Goal: Complete application form

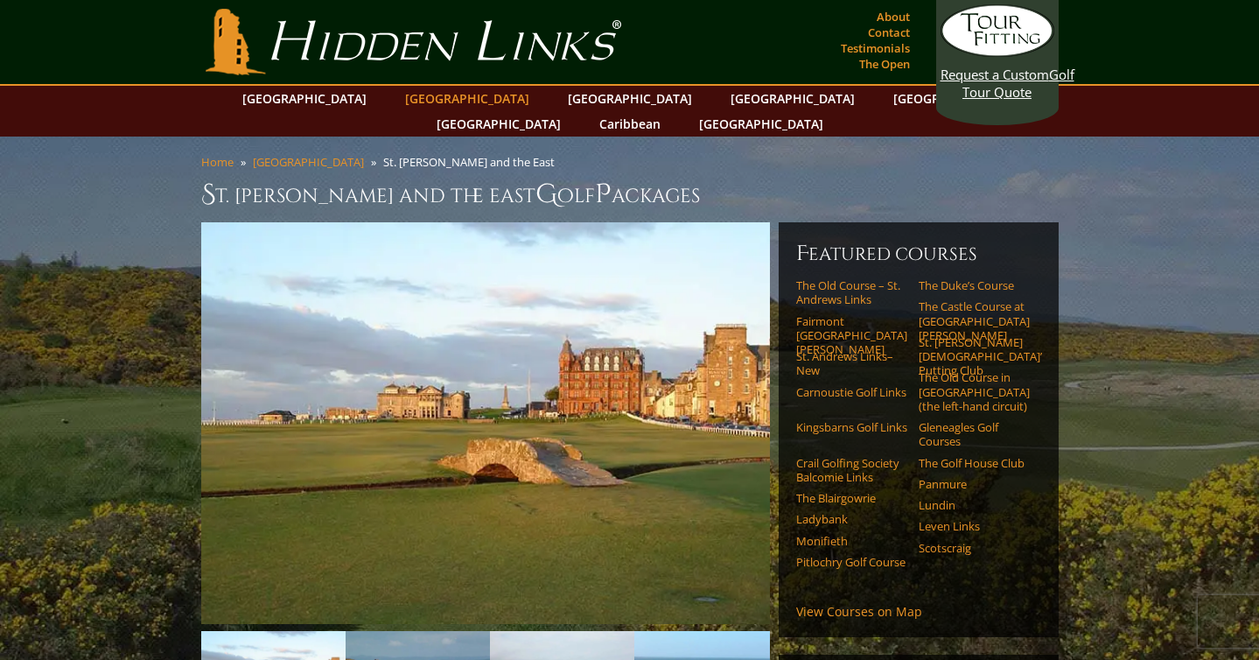
click at [449, 106] on link "[GEOGRAPHIC_DATA]" at bounding box center [467, 98] width 142 height 25
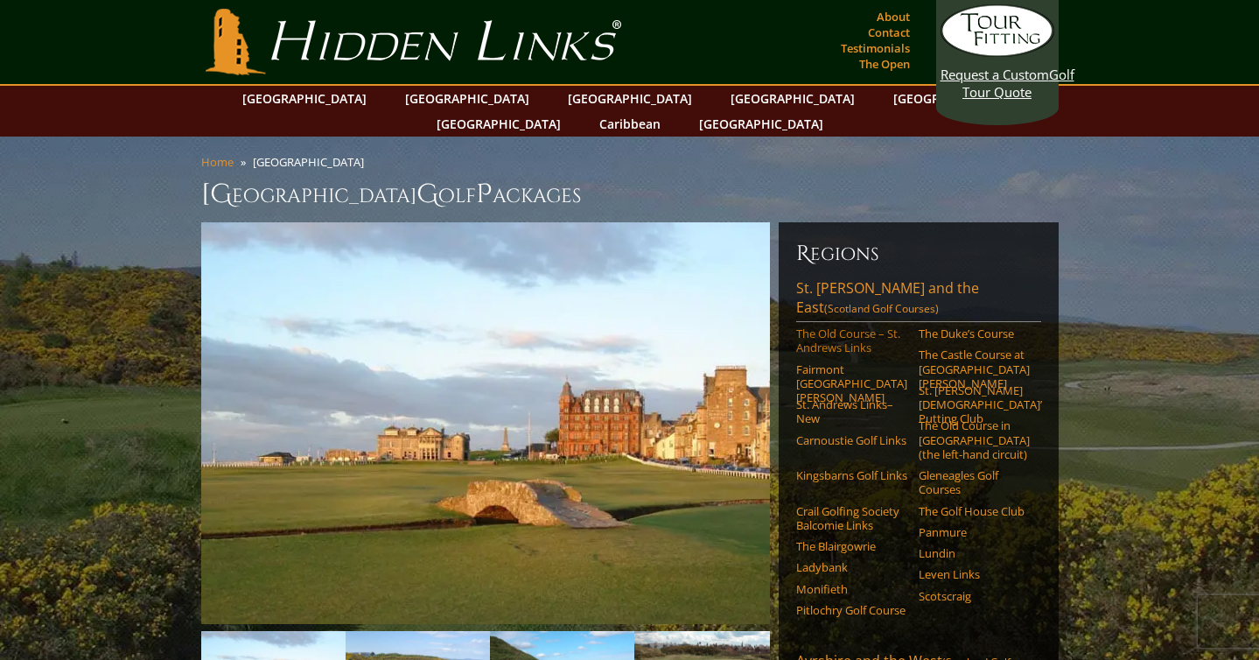
click at [813, 326] on link "The Old Course – St. Andrews Links" at bounding box center [851, 340] width 111 height 29
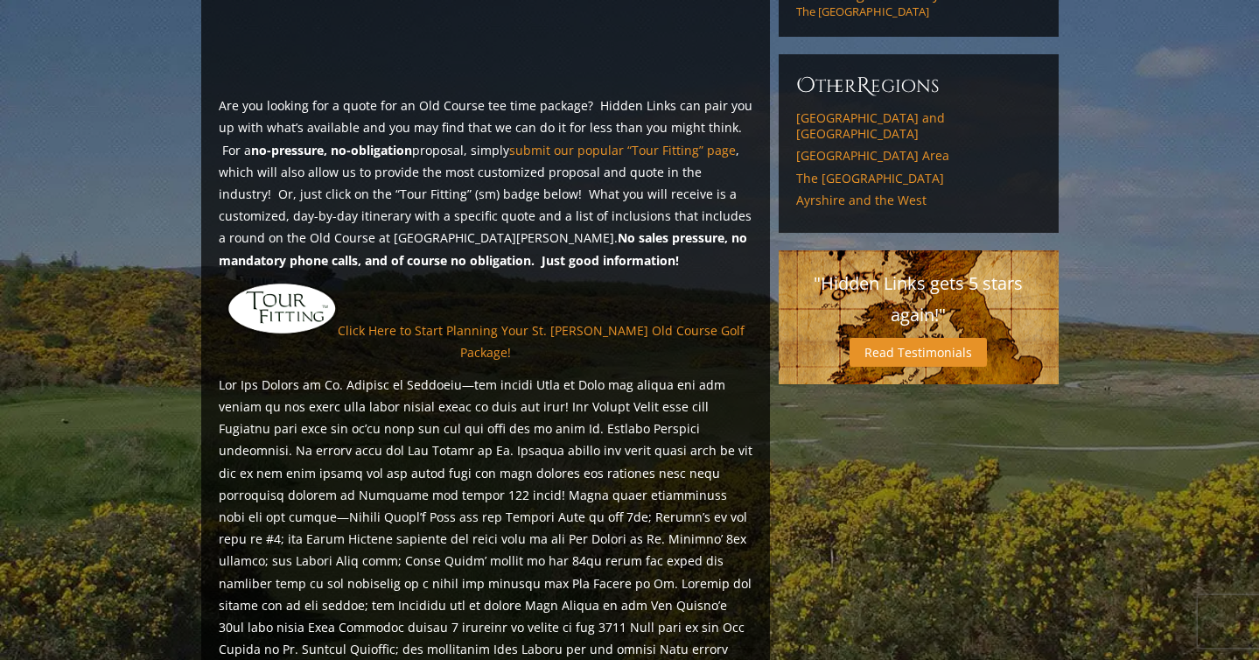
scroll to position [1384, 0]
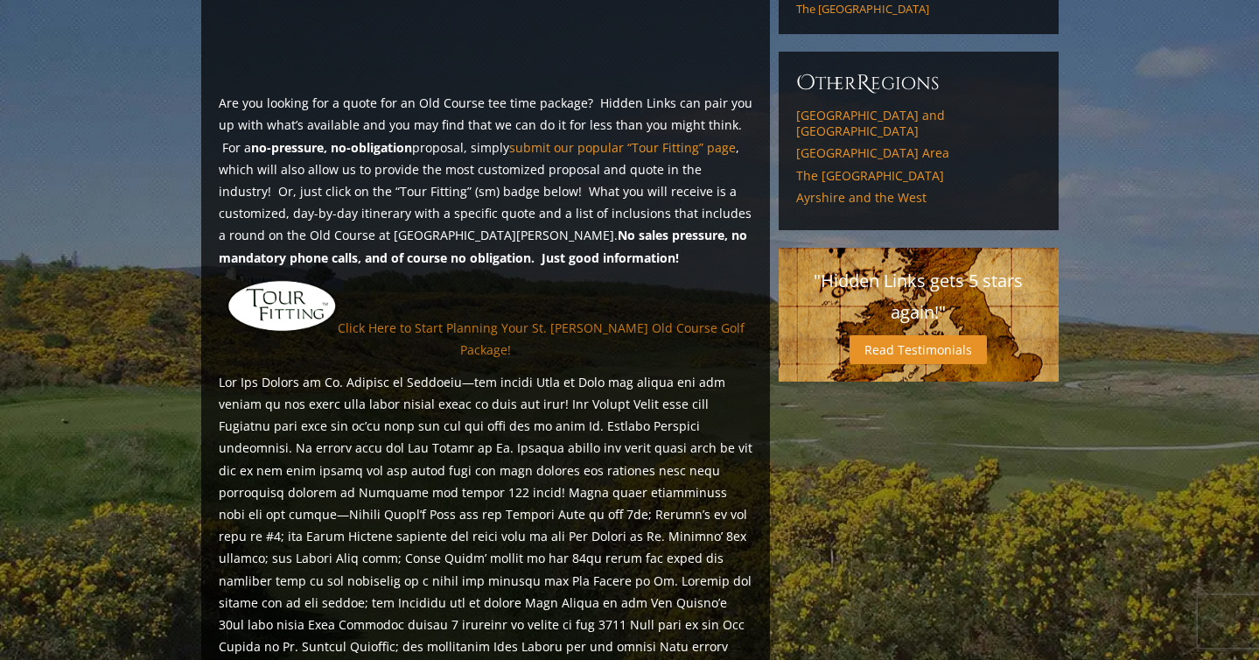
click at [628, 319] on link "Click Here to Start Planning Your St. Andrews Old Course Golf Package!" at bounding box center [541, 338] width 407 height 38
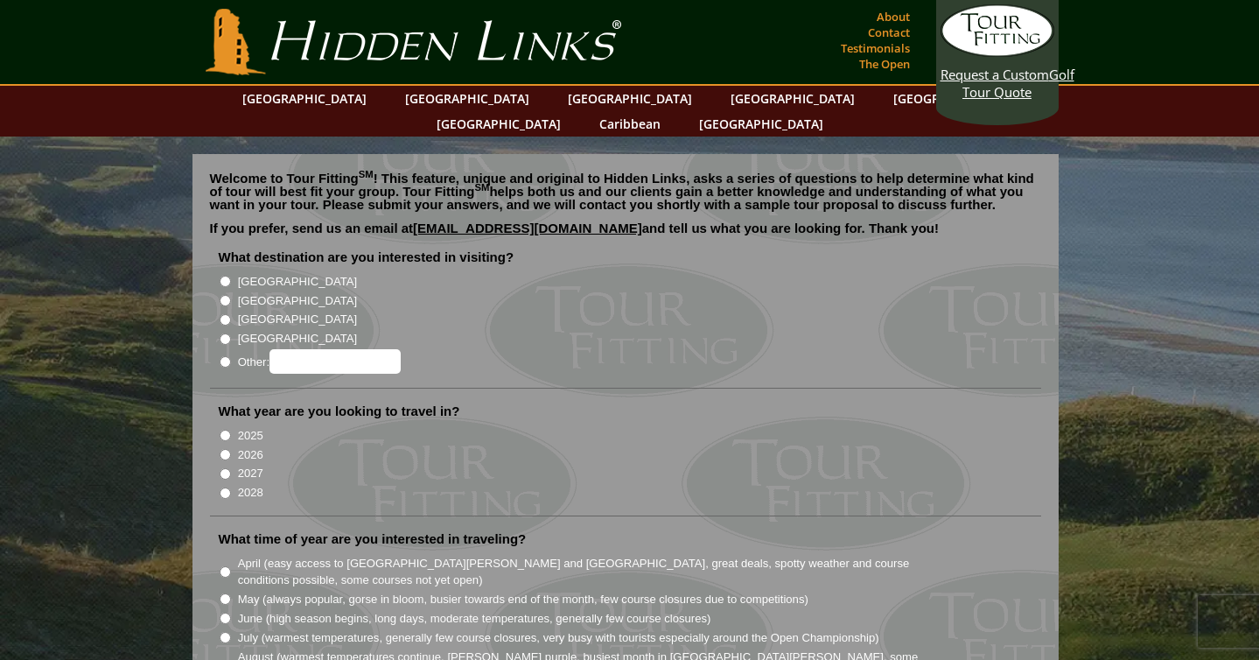
click at [254, 292] on label "[GEOGRAPHIC_DATA]" at bounding box center [297, 300] width 119 height 17
click at [231, 295] on input "[GEOGRAPHIC_DATA]" at bounding box center [225, 300] width 11 height 11
radio input "true"
click at [246, 465] on label "2027" at bounding box center [250, 473] width 25 height 17
click at [231, 468] on input "2027" at bounding box center [225, 473] width 11 height 11
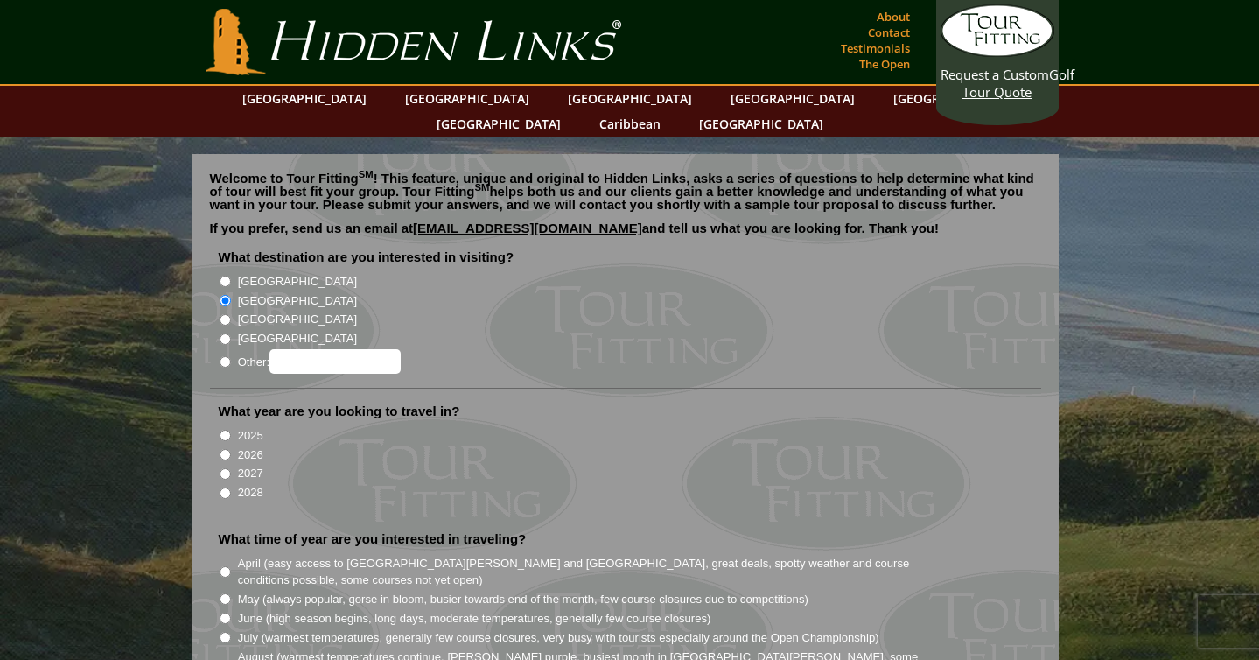
radio input "true"
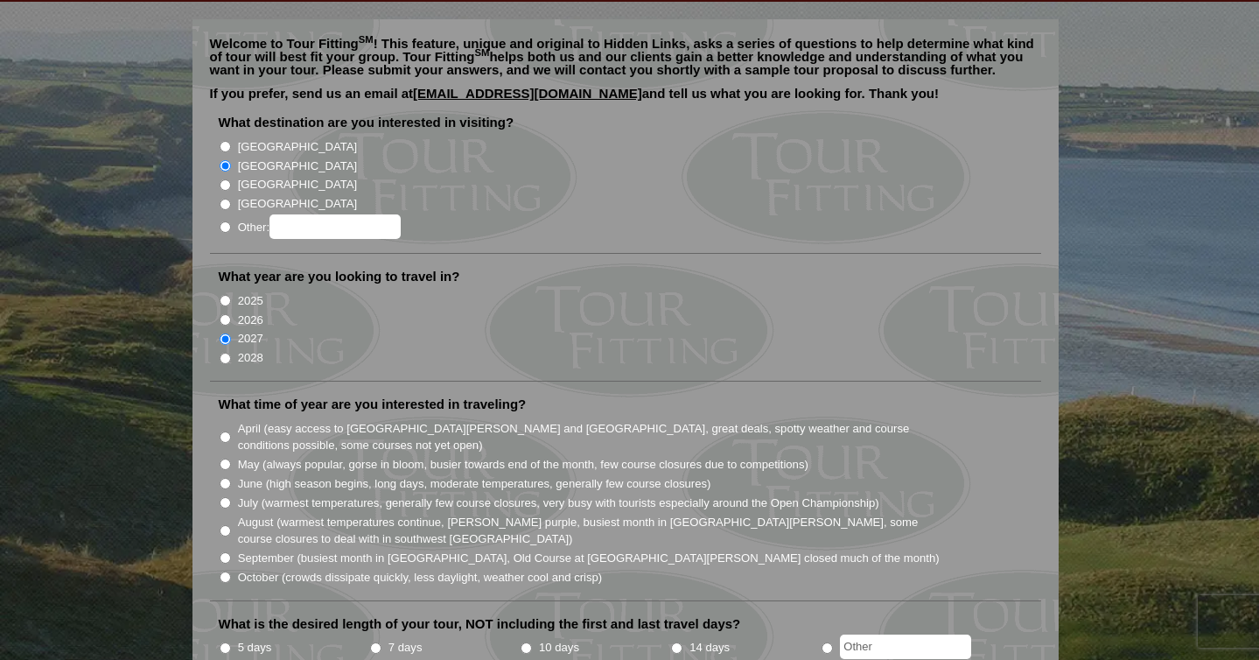
scroll to position [136, 0]
click at [500, 455] on label "May (always popular, gorse in bloom, busier towards end of the month, few cours…" at bounding box center [523, 463] width 570 height 17
click at [231, 458] on input "May (always popular, gorse in bloom, busier towards end of the month, few cours…" at bounding box center [225, 463] width 11 height 11
radio input "true"
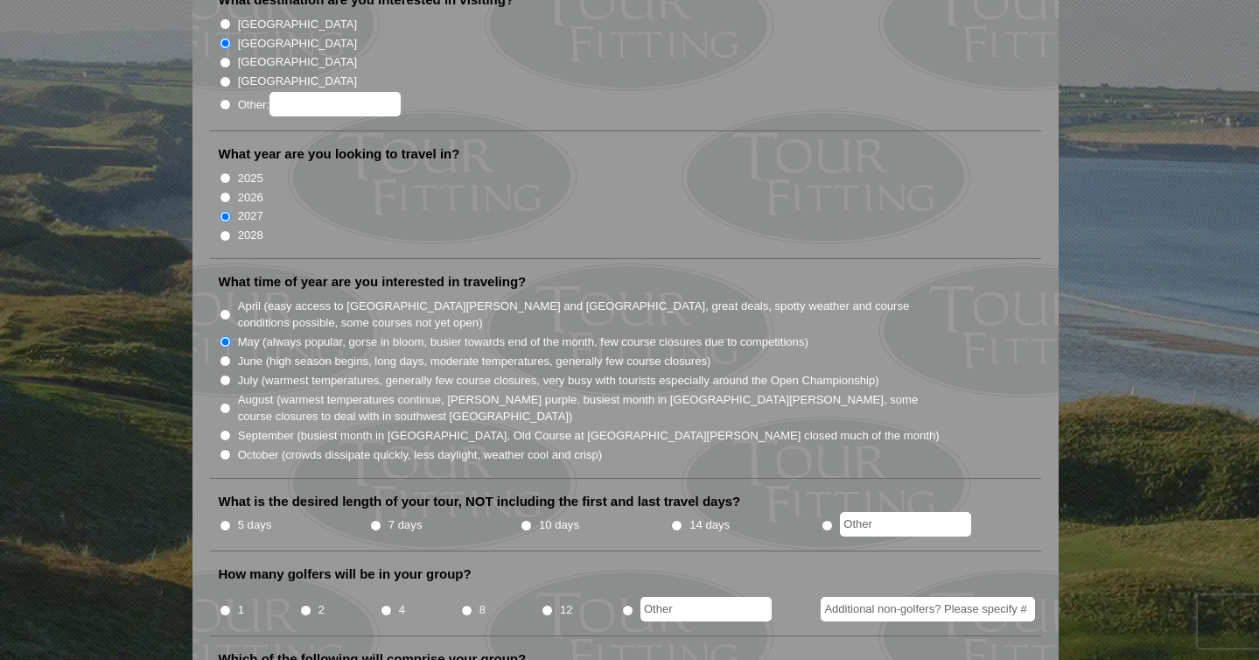
scroll to position [264, 0]
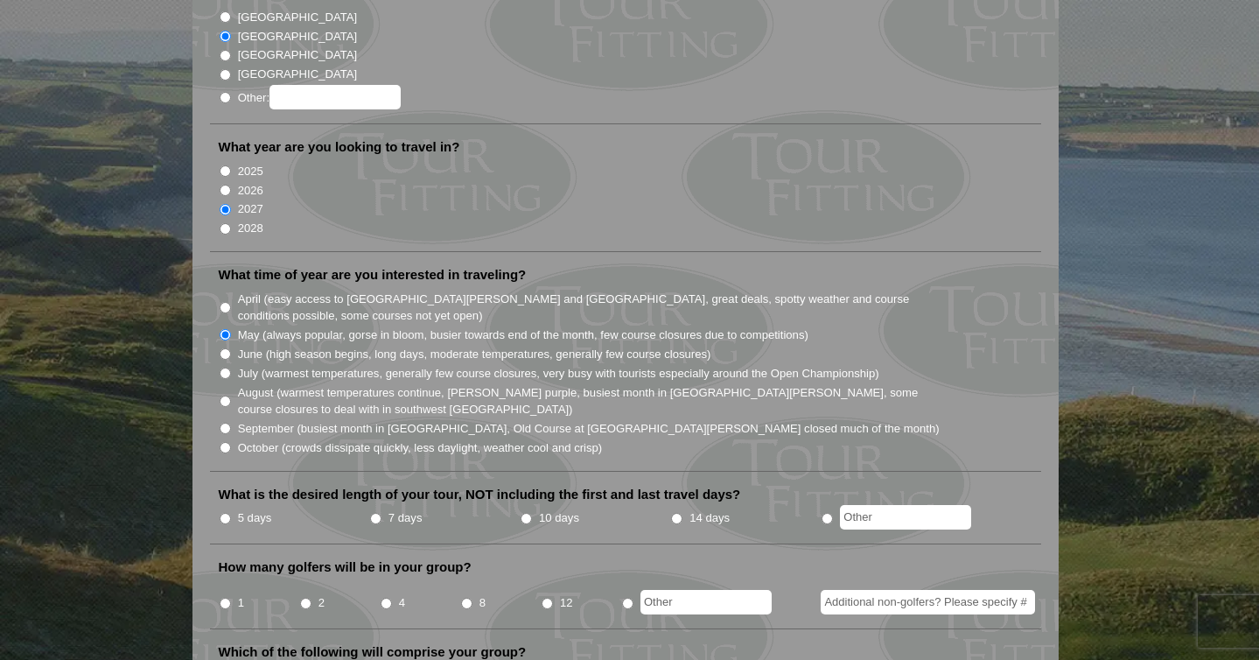
click at [249, 509] on label "5 days" at bounding box center [255, 517] width 34 height 17
click at [231, 513] on input "5 days" at bounding box center [225, 518] width 11 height 11
radio input "true"
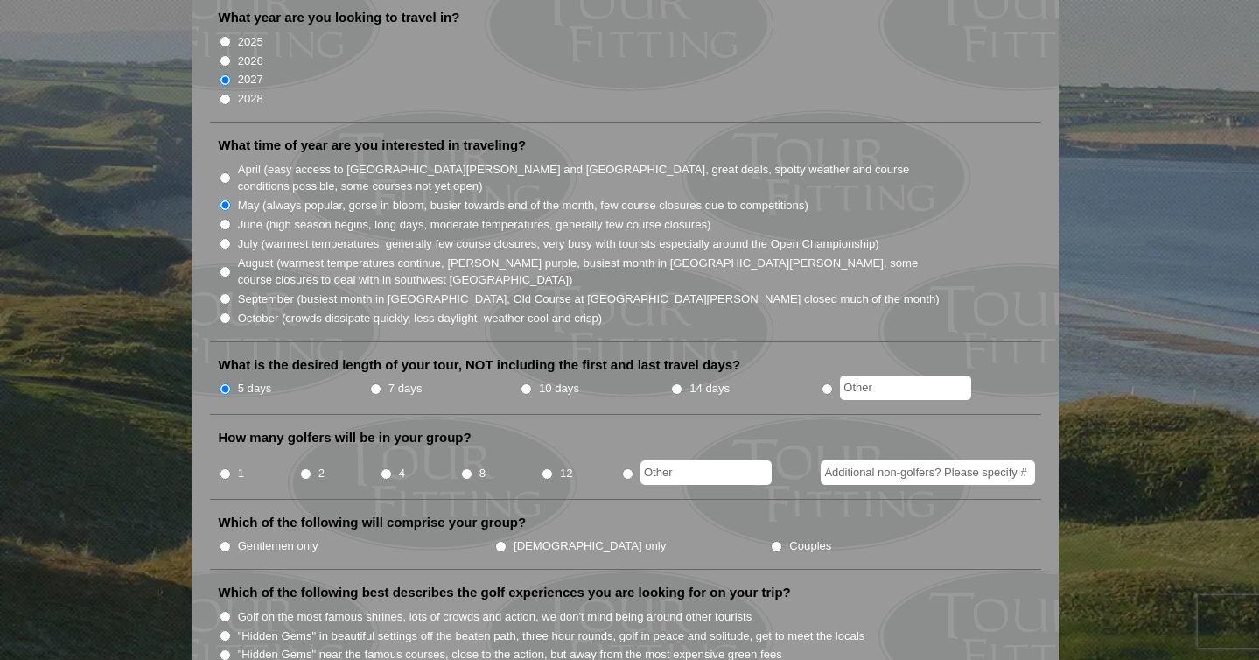
scroll to position [395, 0]
click at [470, 452] on li "8" at bounding box center [500, 466] width 80 height 34
click at [467, 456] on li "8" at bounding box center [500, 466] width 80 height 34
click at [467, 466] on input "8" at bounding box center [466, 471] width 11 height 11
radio input "true"
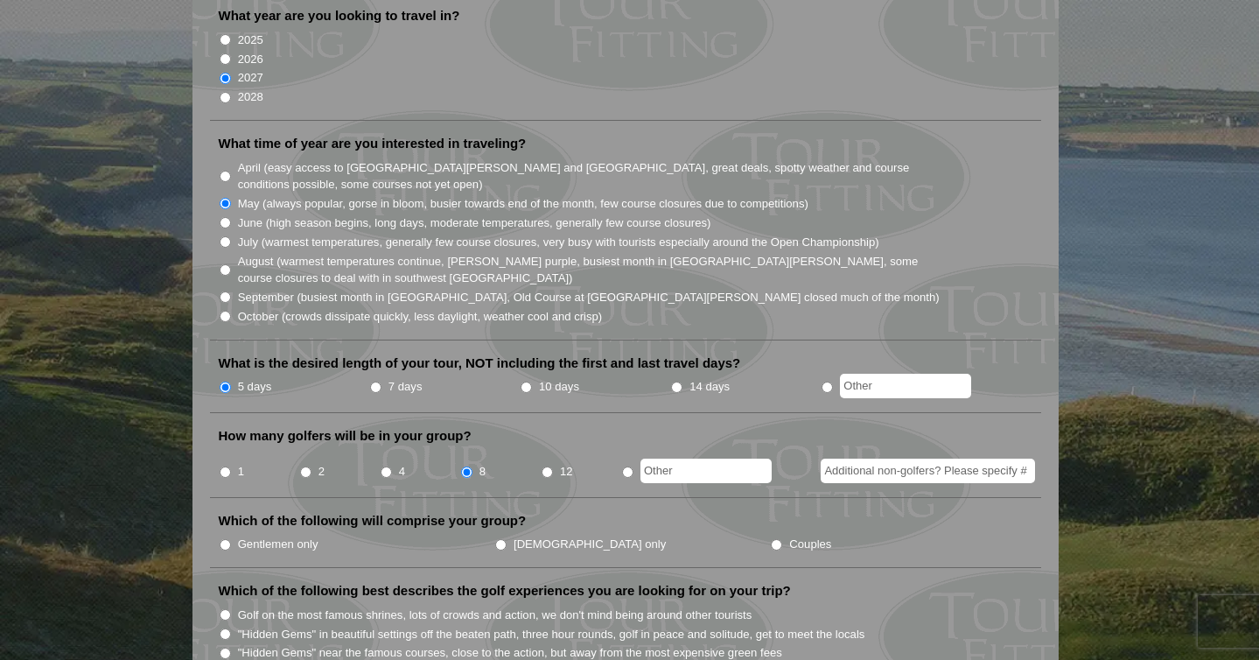
click at [385, 466] on input "4" at bounding box center [386, 471] width 11 height 11
radio input "true"
click at [466, 466] on input "8" at bounding box center [466, 471] width 11 height 11
radio input "true"
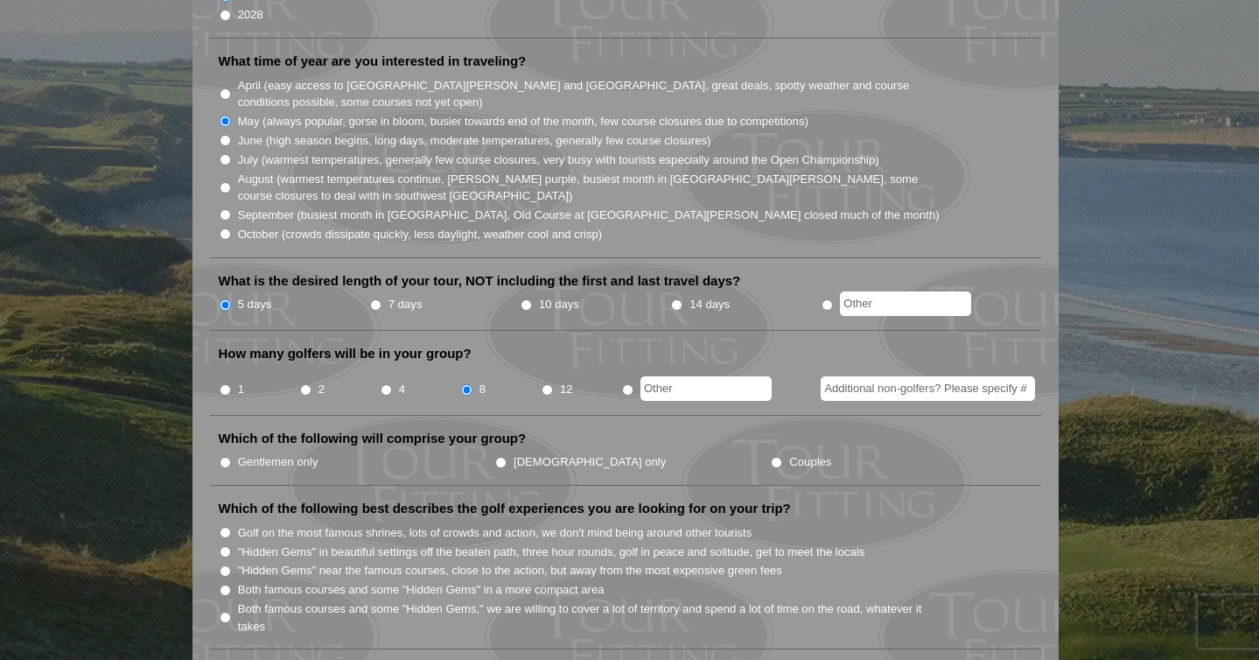
scroll to position [479, 0]
click at [226, 456] on input "Gentlemen only" at bounding box center [225, 461] width 11 height 11
radio input "true"
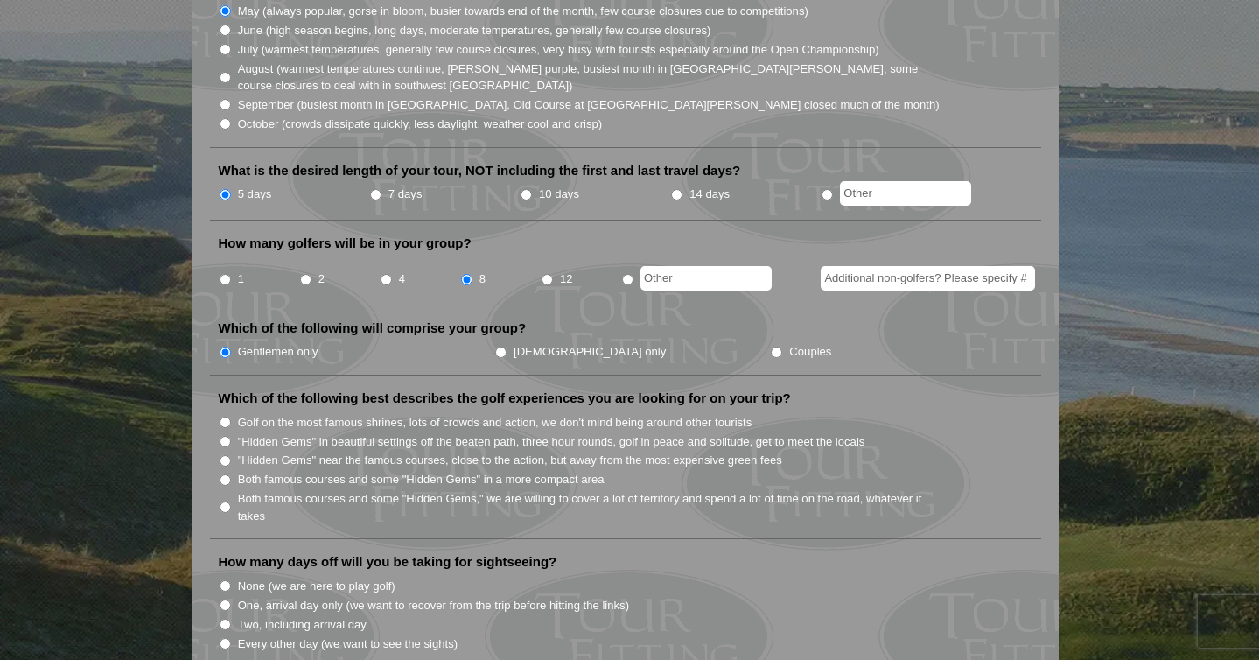
scroll to position [591, 0]
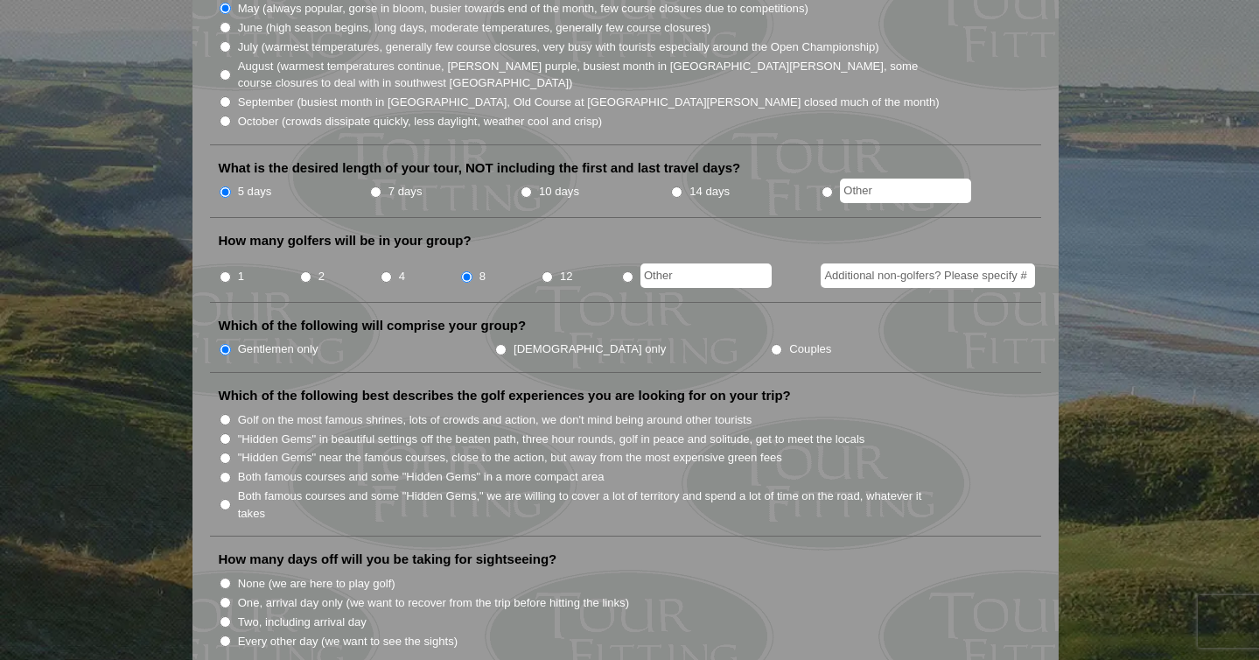
click at [423, 468] on label "Both famous courses and some "Hidden Gems" in a more compact area" at bounding box center [421, 476] width 367 height 17
click at [231, 472] on input "Both famous courses and some "Hidden Gems" in a more compact area" at bounding box center [225, 477] width 11 height 11
radio input "true"
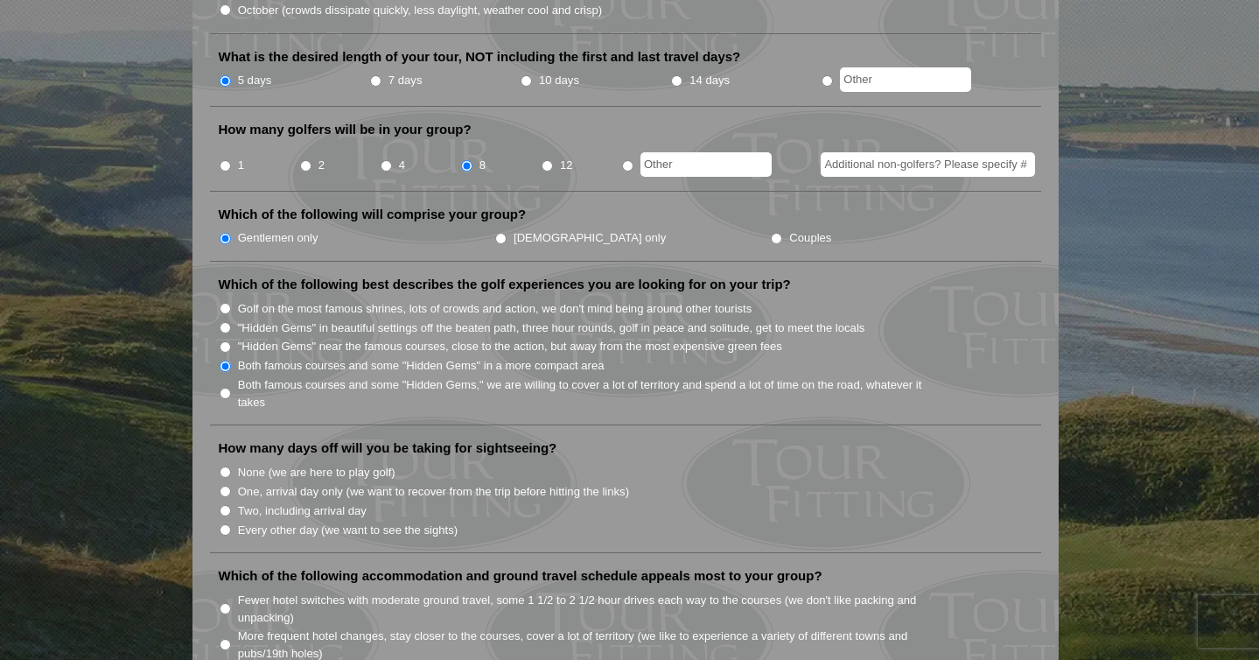
scroll to position [723, 0]
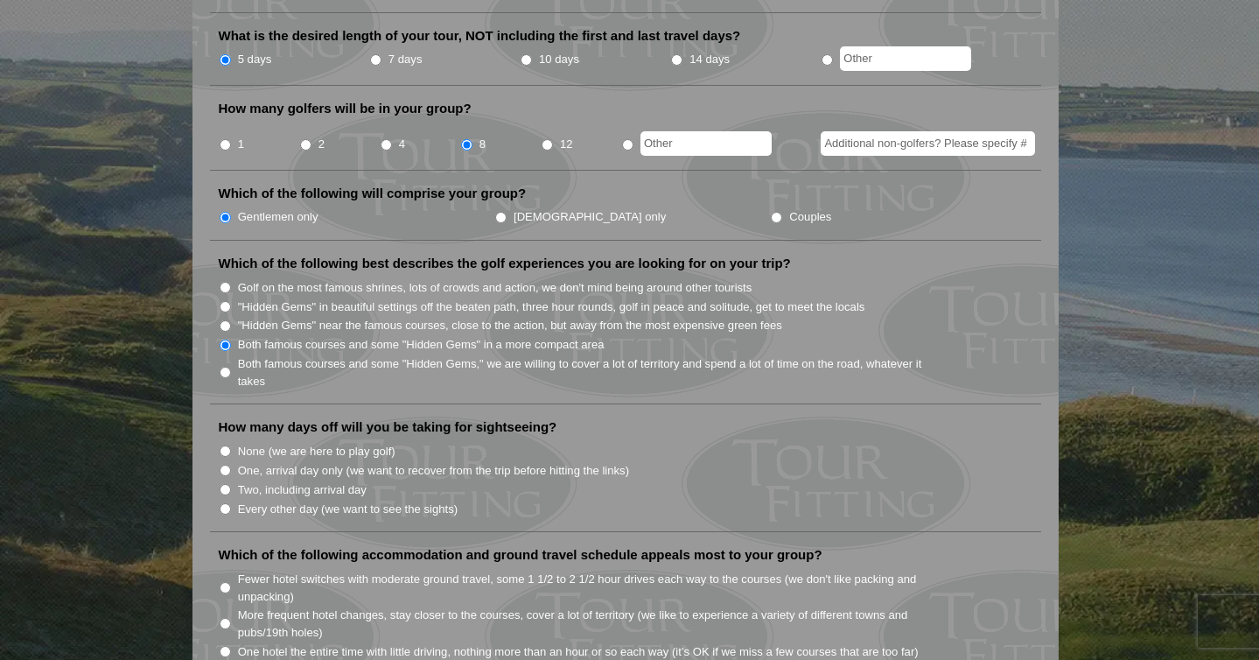
click at [337, 481] on label "Two, including arrival day" at bounding box center [302, 489] width 129 height 17
click at [231, 484] on input "Two, including arrival day" at bounding box center [225, 489] width 11 height 11
radio input "true"
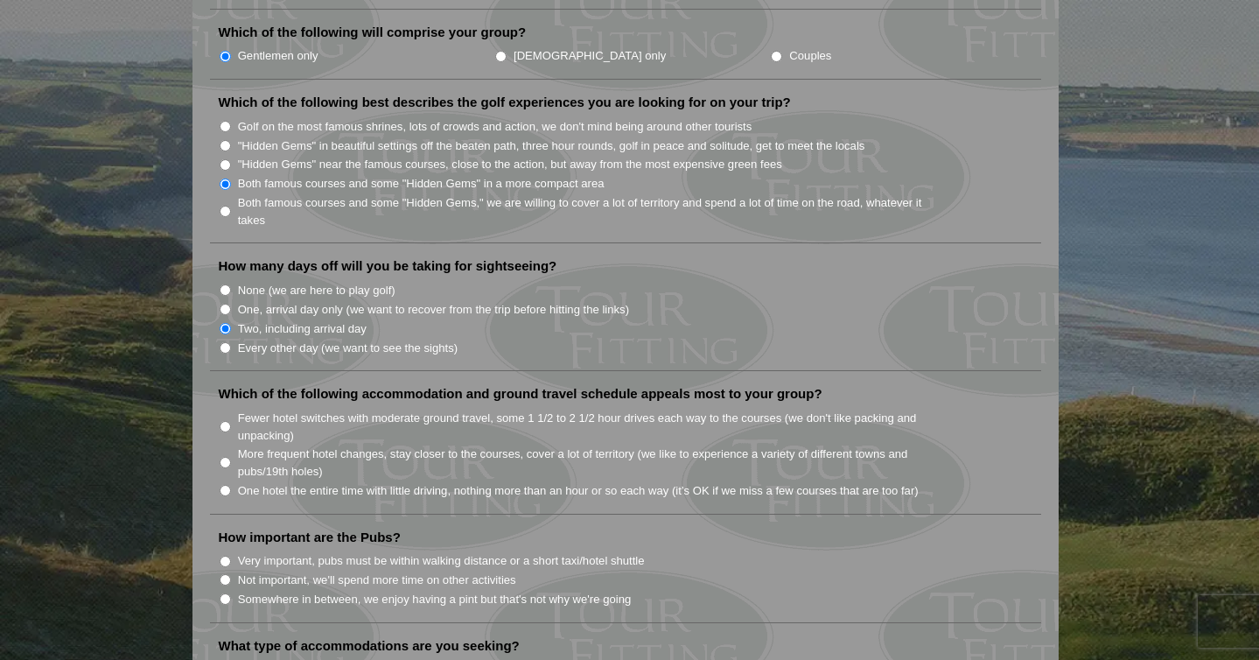
scroll to position [890, 0]
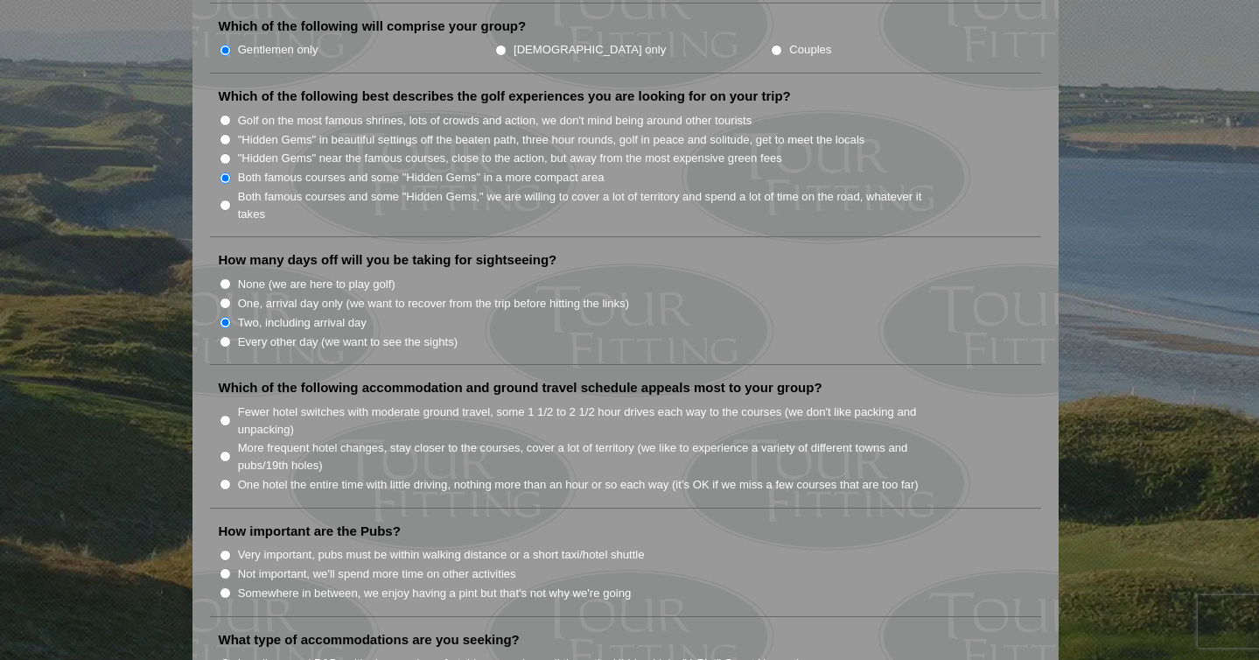
click at [413, 403] on label "Fewer hotel switches with moderate ground travel, some 1 1/2 to 2 1/2 hour driv…" at bounding box center [589, 420] width 703 height 34
click at [231, 415] on input "Fewer hotel switches with moderate ground travel, some 1 1/2 to 2 1/2 hour driv…" at bounding box center [225, 420] width 11 height 11
radio input "true"
click at [423, 476] on label "One hotel the entire time with little driving, nothing more than an hour or so …" at bounding box center [578, 484] width 681 height 17
click at [231, 479] on input "One hotel the entire time with little driving, nothing more than an hour or so …" at bounding box center [225, 484] width 11 height 11
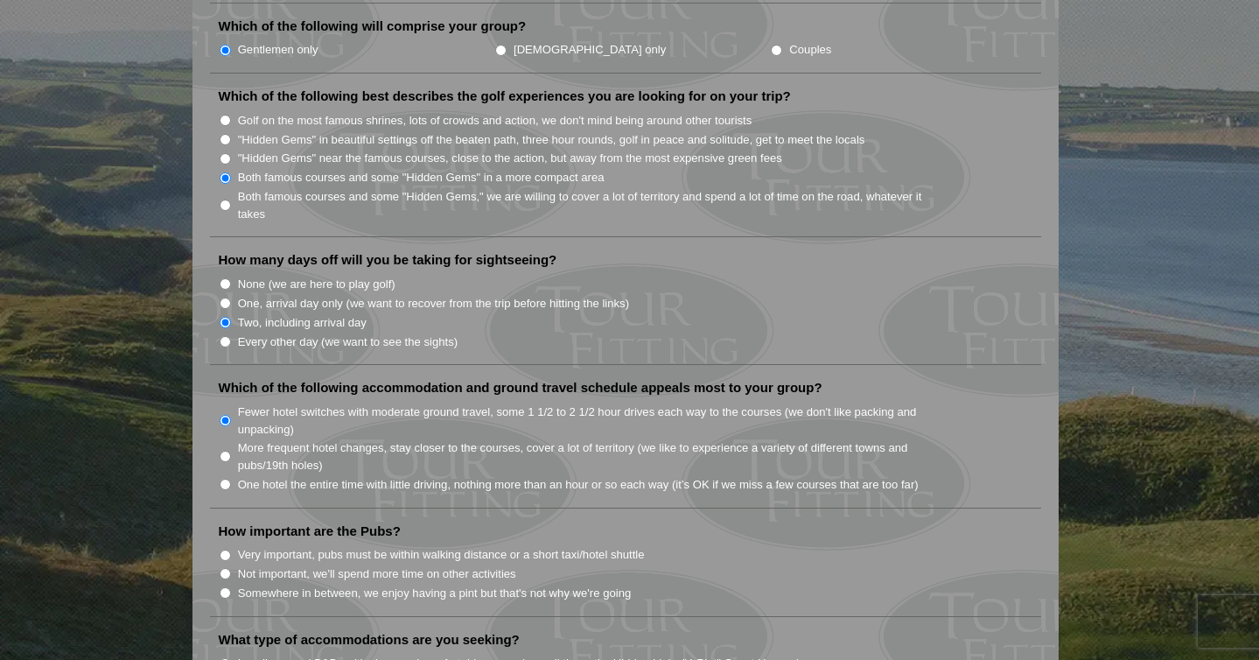
radio input "true"
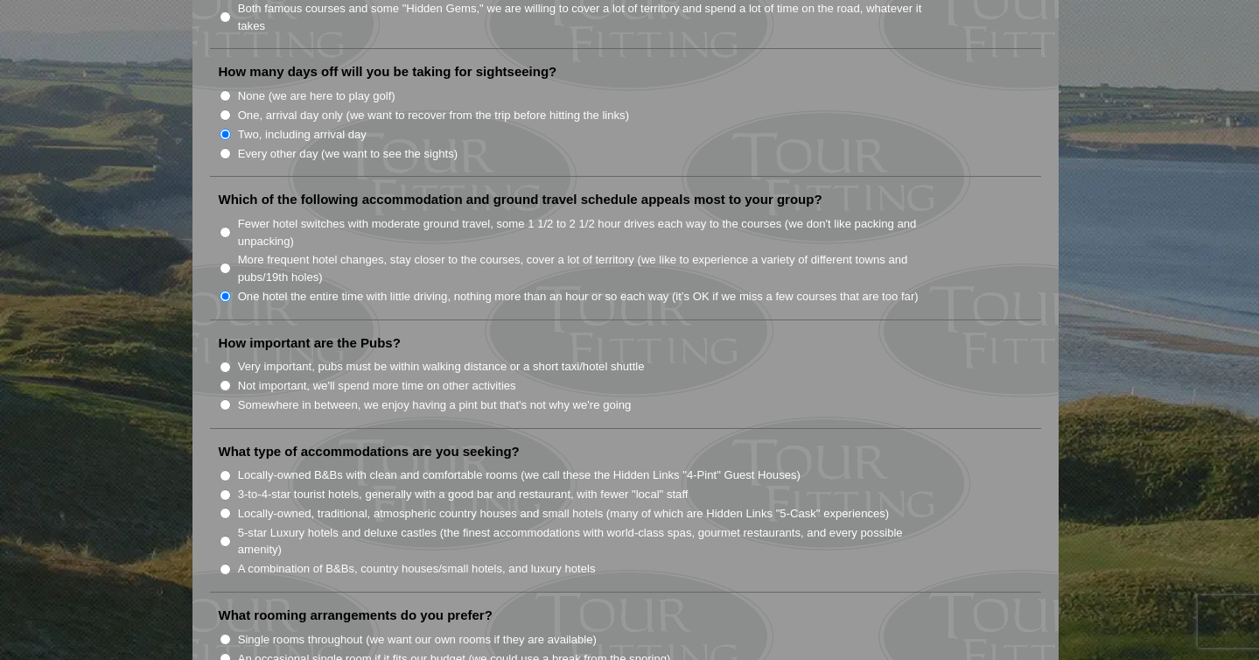
scroll to position [1077, 0]
click at [430, 359] on label "Very important, pubs must be within walking distance or a short taxi/hotel shut…" at bounding box center [441, 367] width 407 height 17
click at [231, 362] on input "Very important, pubs must be within walking distance or a short taxi/hotel shut…" at bounding box center [225, 367] width 11 height 11
radio input "true"
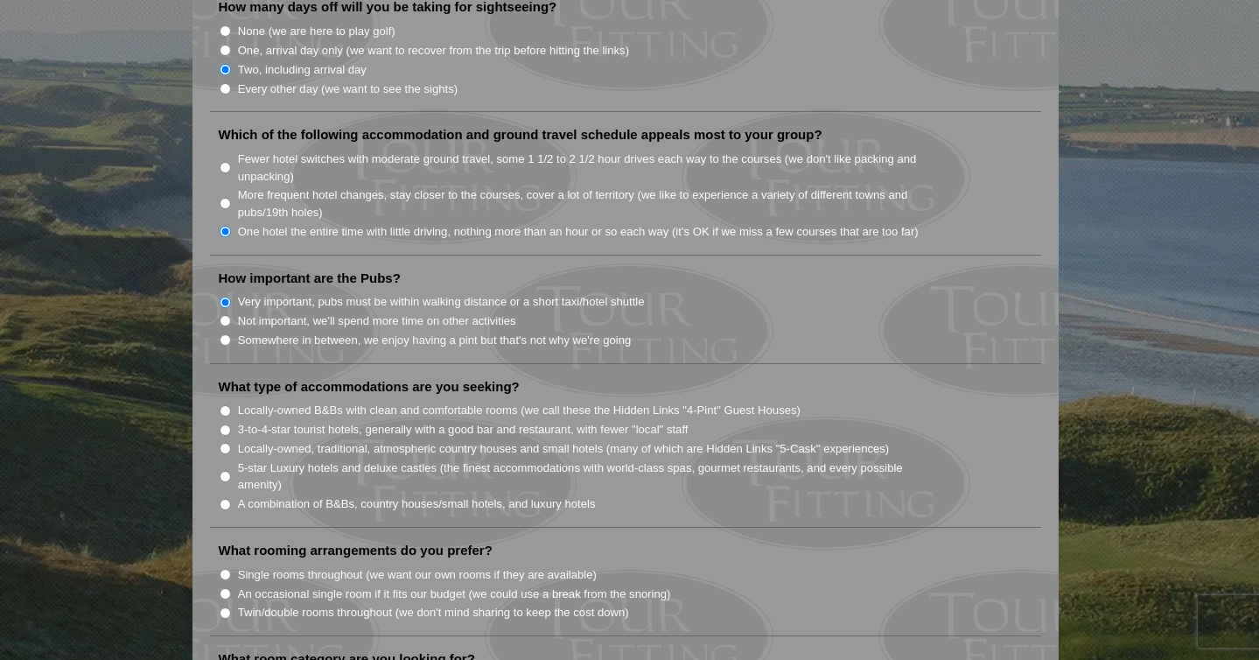
scroll to position [1153, 0]
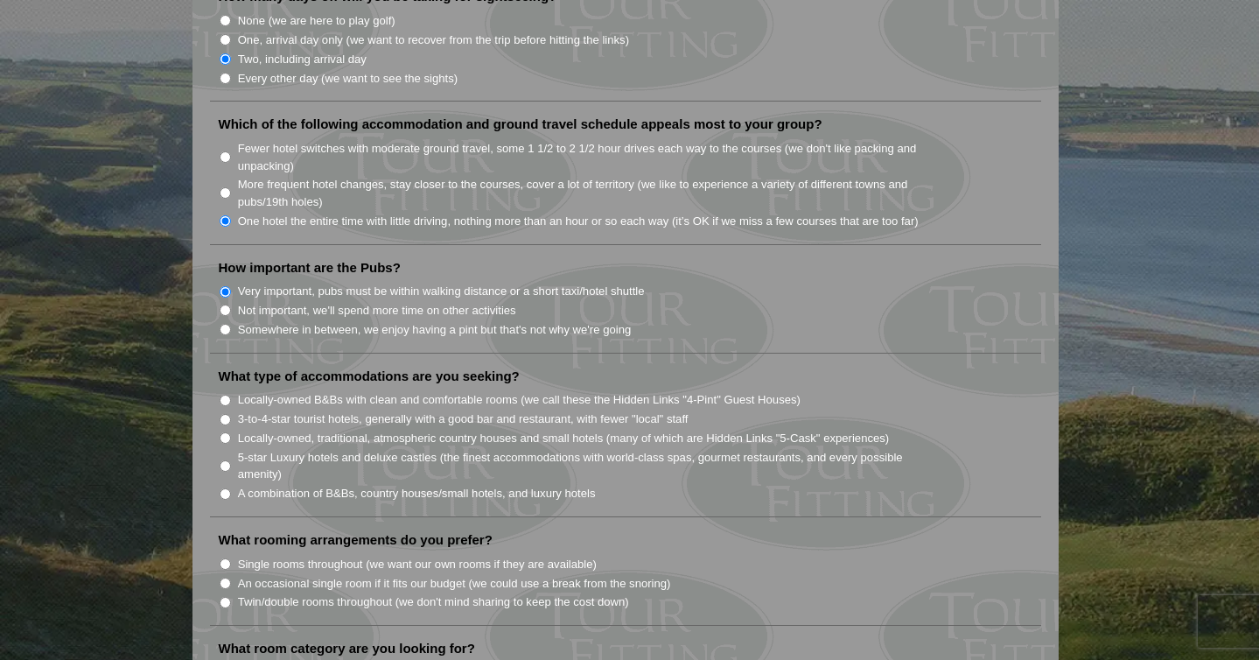
click at [402, 410] on label "3-to-4-star tourist hotels, generally with a good bar and restaurant, with fewe…" at bounding box center [463, 418] width 451 height 17
click at [231, 414] on input "3-to-4-star tourist hotels, generally with a good bar and restaurant, with fewe…" at bounding box center [225, 419] width 11 height 11
radio input "true"
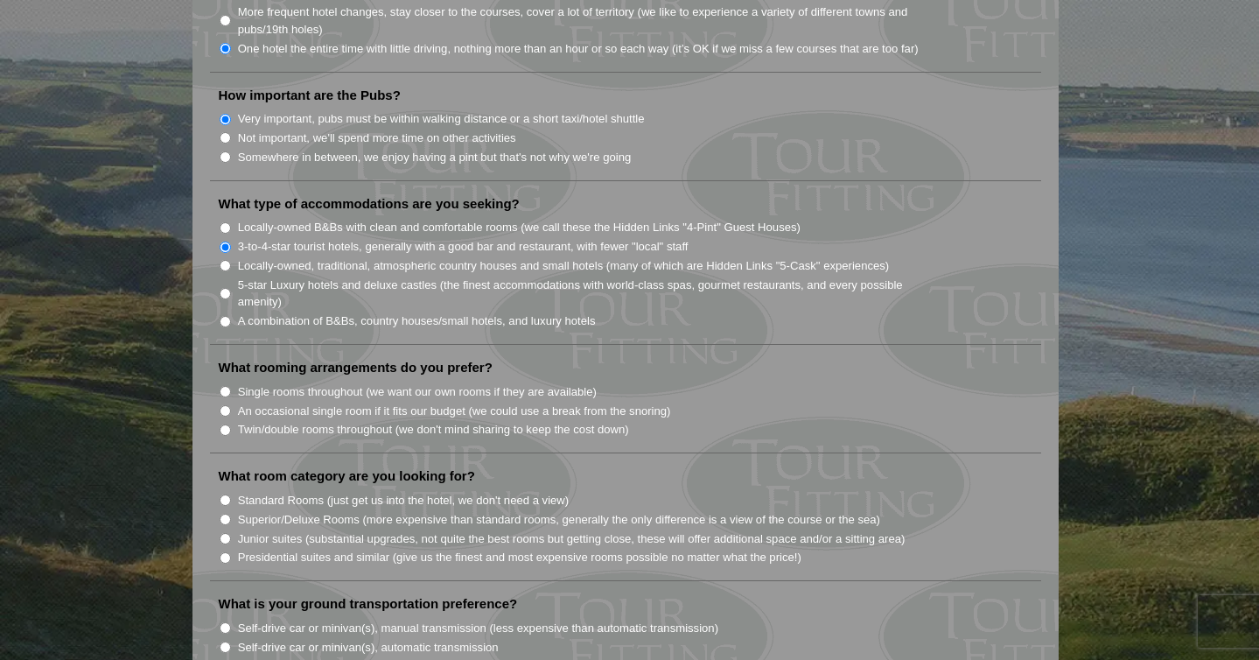
scroll to position [1329, 0]
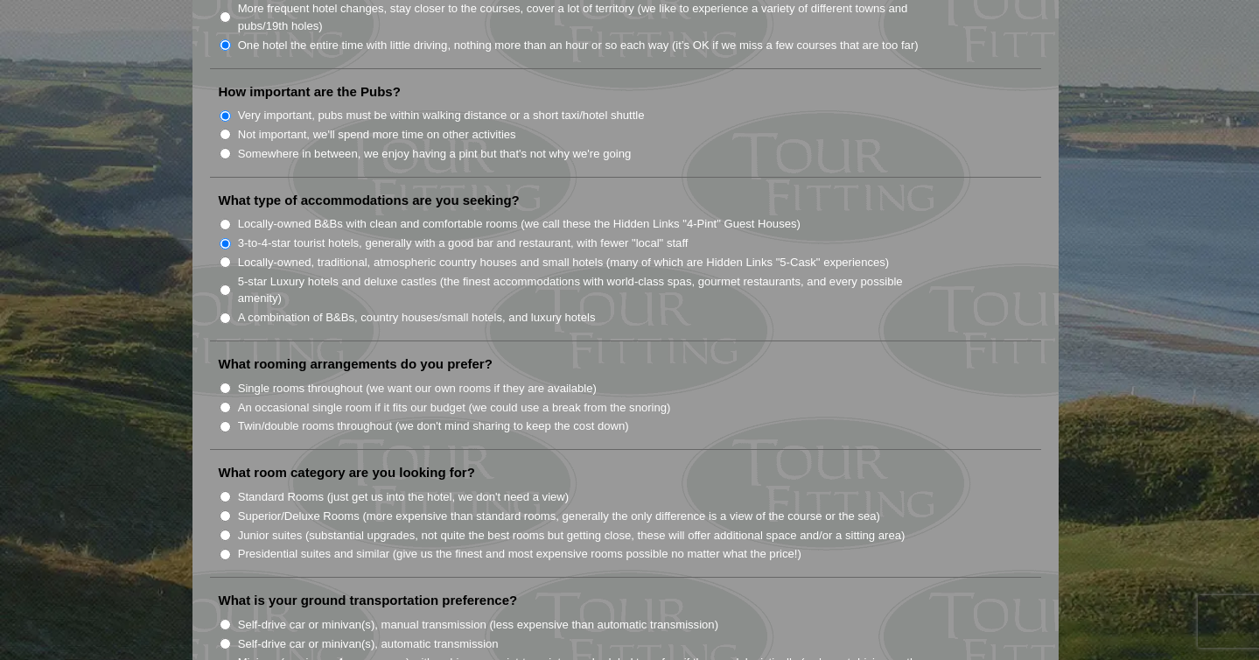
click at [425, 399] on label "An occasional single room if it fits our budget (we could use a break from the …" at bounding box center [454, 407] width 433 height 17
click at [231, 402] on input "An occasional single room if it fits our budget (we could use a break from the …" at bounding box center [225, 407] width 11 height 11
radio input "true"
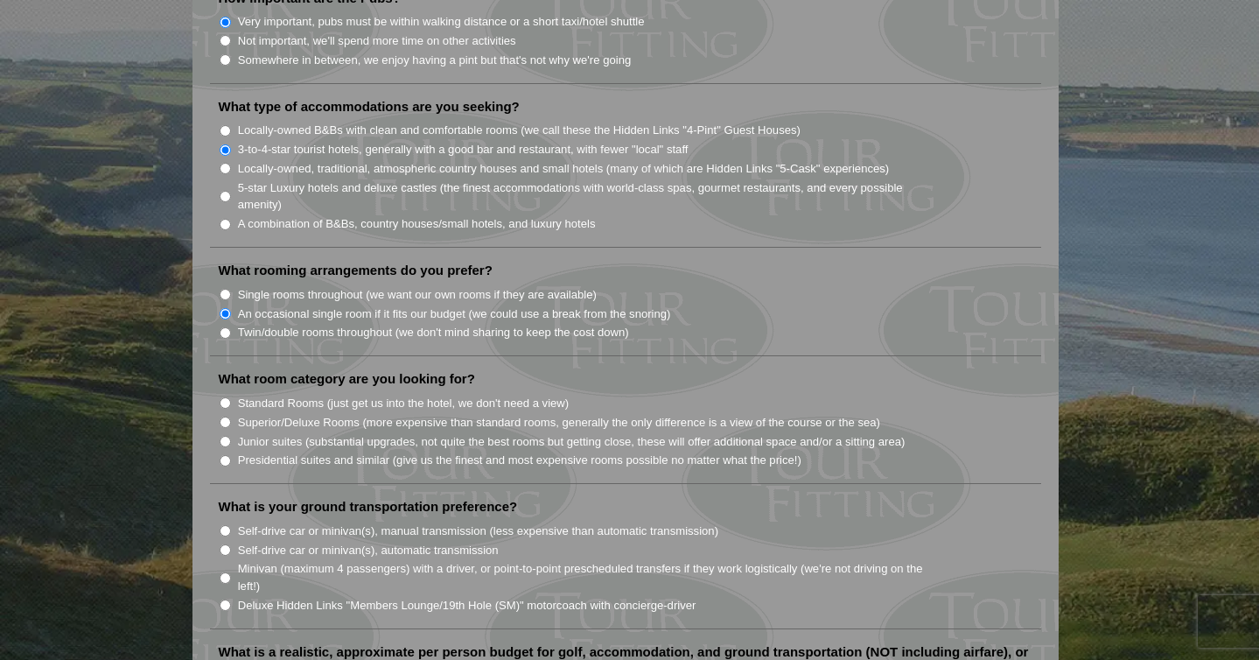
scroll to position [1419, 0]
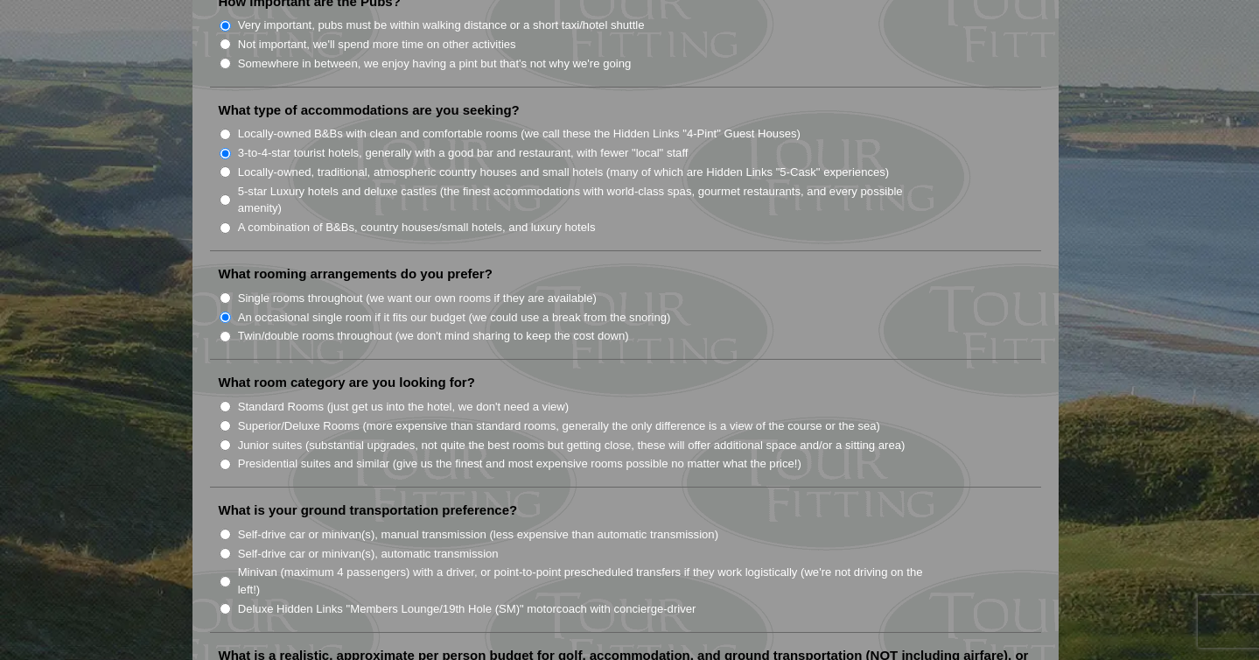
click at [474, 398] on label "Standard Rooms (just get us into the hotel, we don't need a view)" at bounding box center [404, 406] width 332 height 17
click at [231, 401] on input "Standard Rooms (just get us into the hotel, we don't need a view)" at bounding box center [225, 406] width 11 height 11
radio input "true"
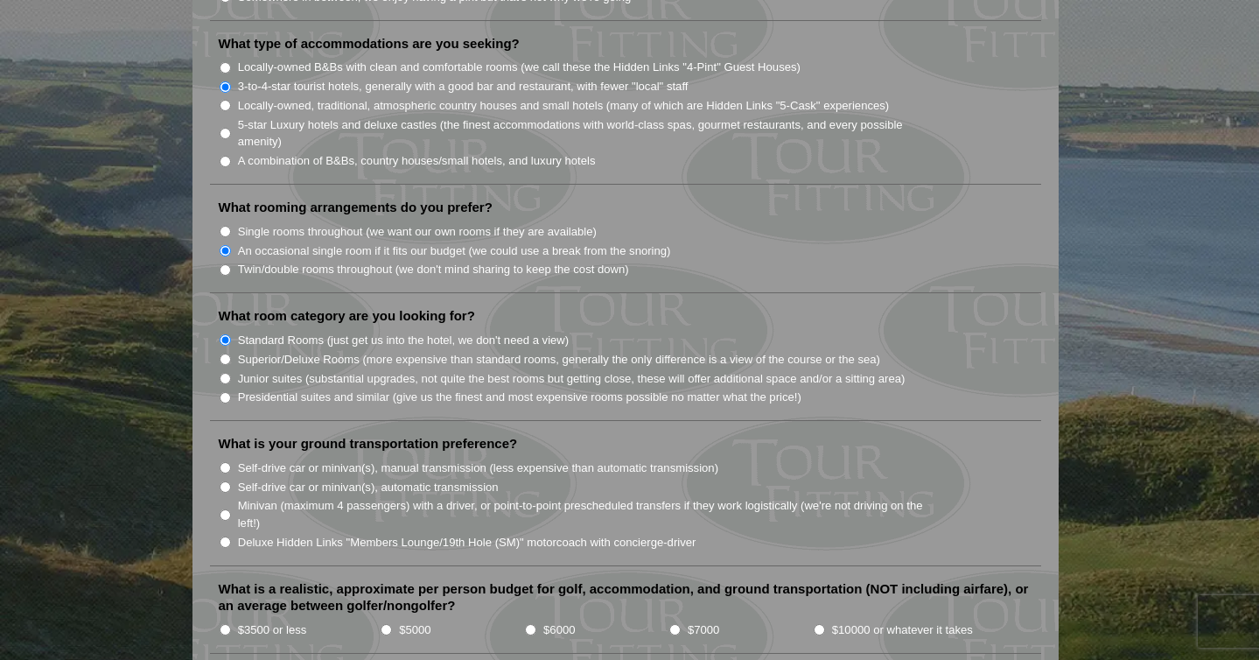
scroll to position [1487, 0]
click at [430, 478] on label "Self-drive car or minivan(s), automatic transmission" at bounding box center [368, 486] width 261 height 17
click at [231, 480] on input "Self-drive car or minivan(s), automatic transmission" at bounding box center [225, 485] width 11 height 11
radio input "true"
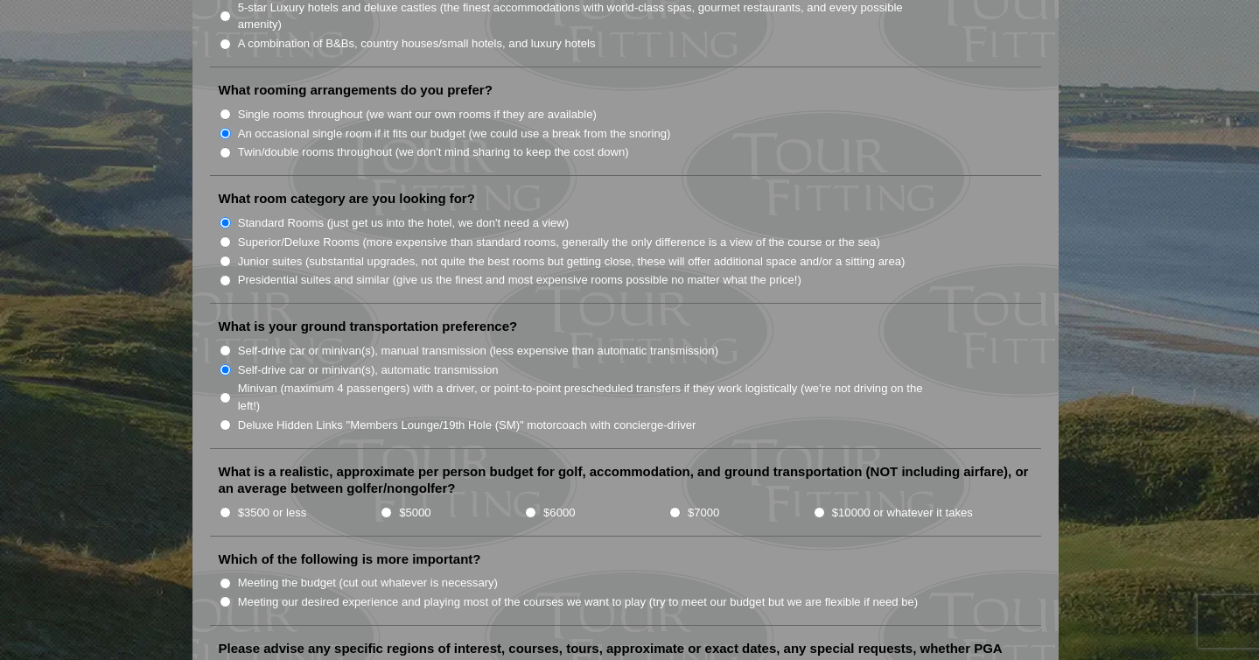
scroll to position [1601, 0]
click at [248, 506] on label "$3500 or less" at bounding box center [272, 514] width 69 height 17
click at [231, 508] on input "$3500 or less" at bounding box center [225, 513] width 11 height 11
radio input "true"
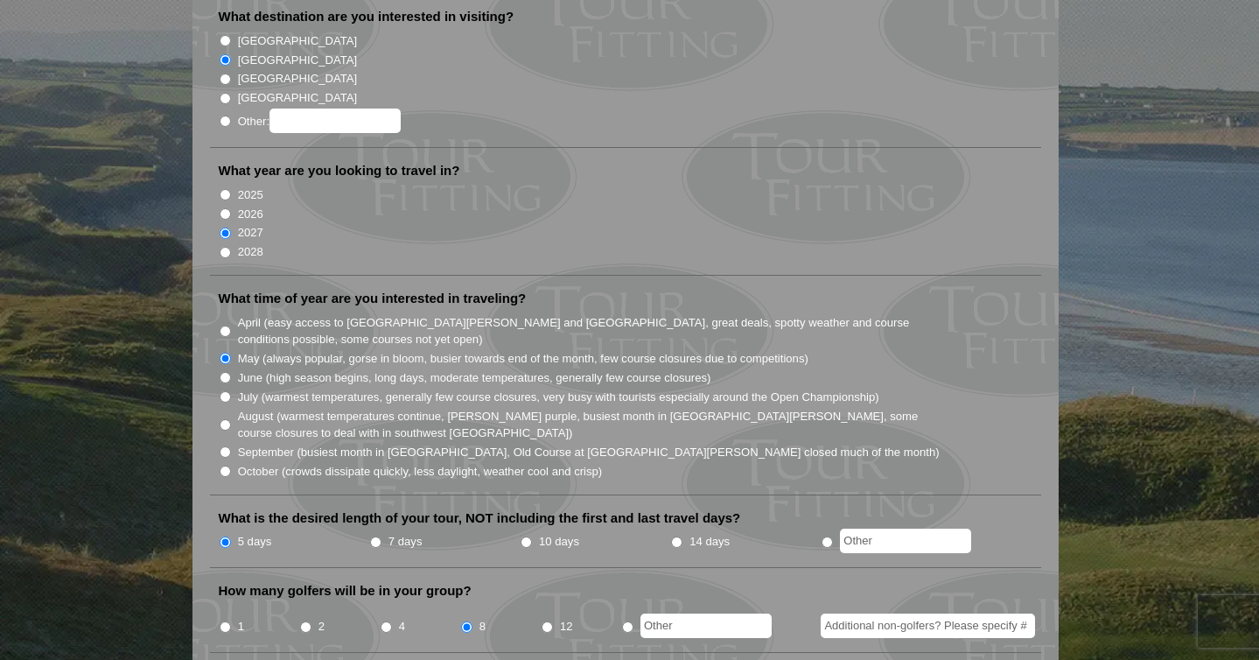
scroll to position [239, 0]
click at [383, 371] on label "June (high season begins, long days, moderate temperatures, generally few cours…" at bounding box center [474, 379] width 473 height 17
click at [231, 374] on input "June (high season begins, long days, moderate temperatures, generally few cours…" at bounding box center [225, 379] width 11 height 11
radio input "true"
click at [373, 352] on label "May (always popular, gorse in bloom, busier towards end of the month, few cours…" at bounding box center [523, 360] width 570 height 17
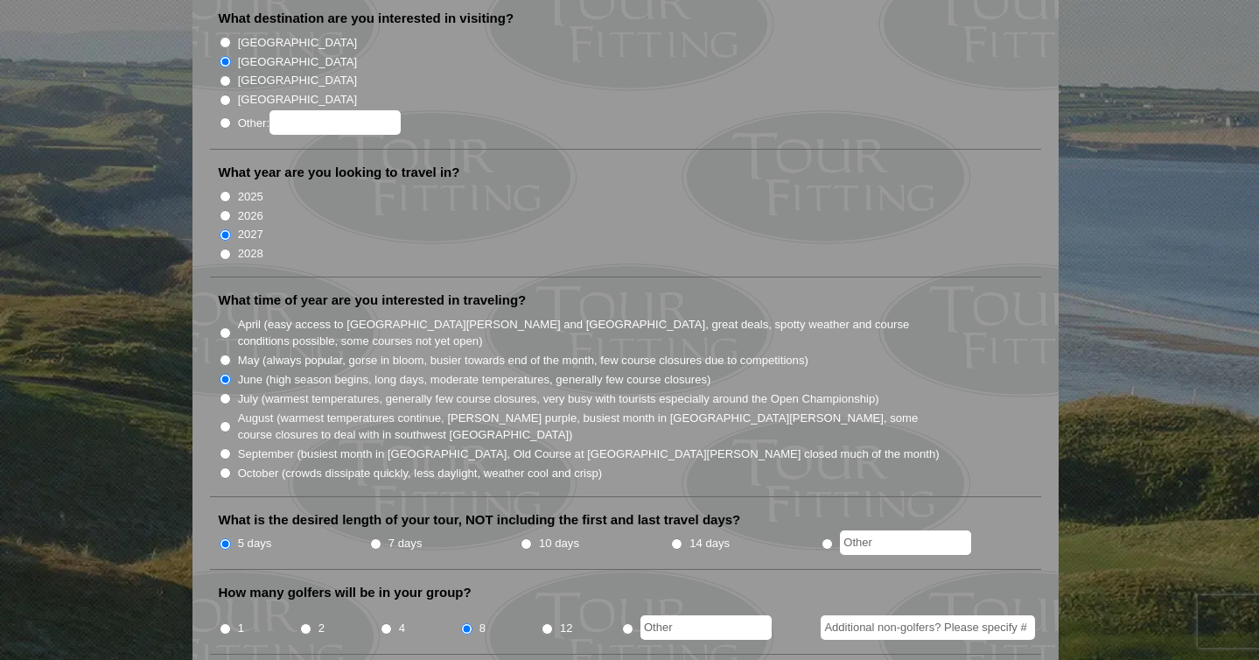
click at [231, 354] on input "May (always popular, gorse in bloom, busier towards end of the month, few cours…" at bounding box center [225, 359] width 11 height 11
radio input "true"
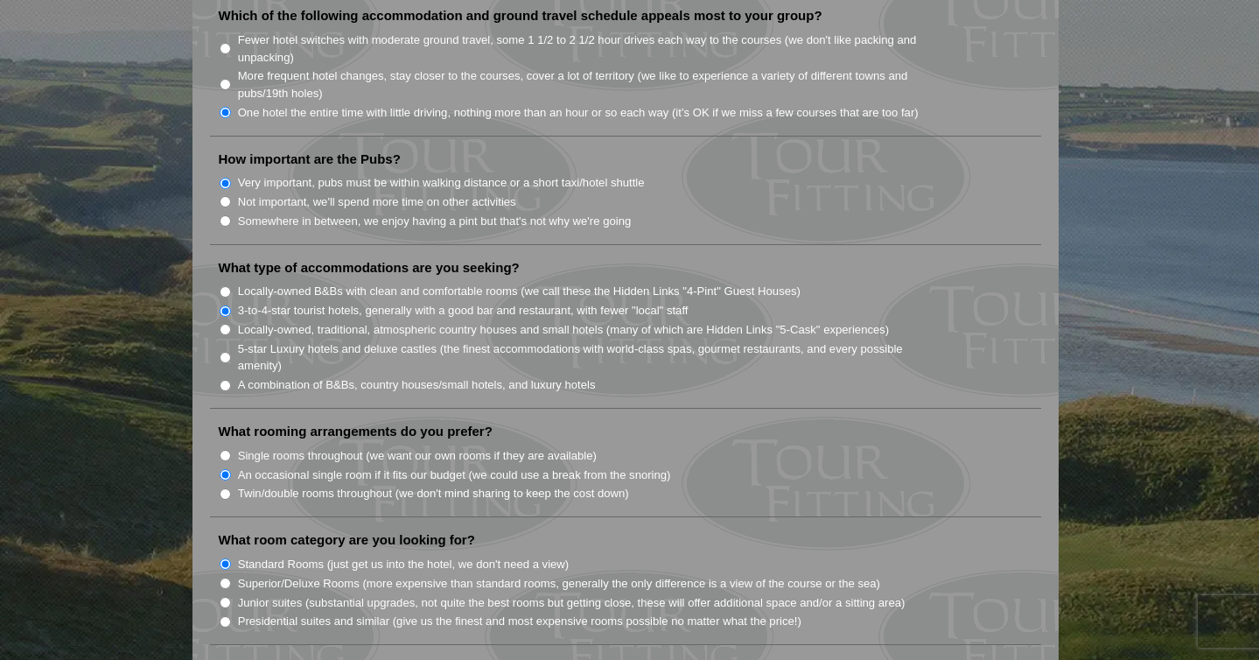
scroll to position [1265, 0]
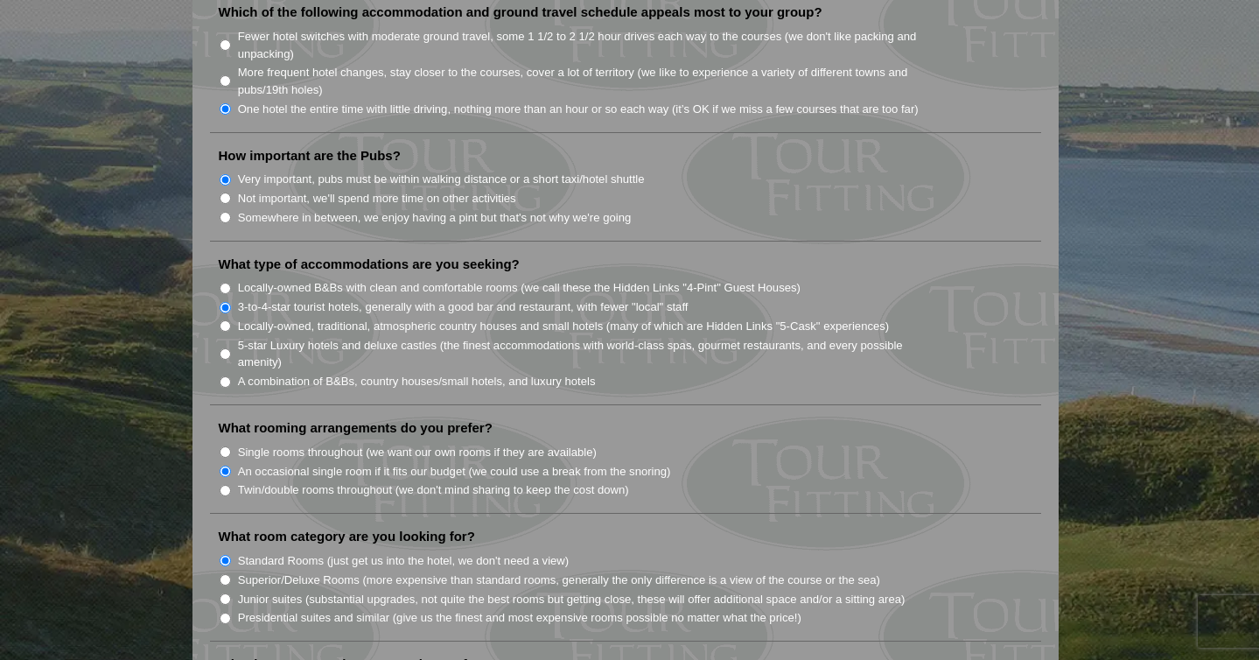
click at [531, 209] on label "Somewhere in between, we enjoy having a pint but that's not why we're going" at bounding box center [435, 217] width 394 height 17
click at [231, 212] on input "Somewhere in between, we enjoy having a pint but that's not why we're going" at bounding box center [225, 217] width 11 height 11
radio input "true"
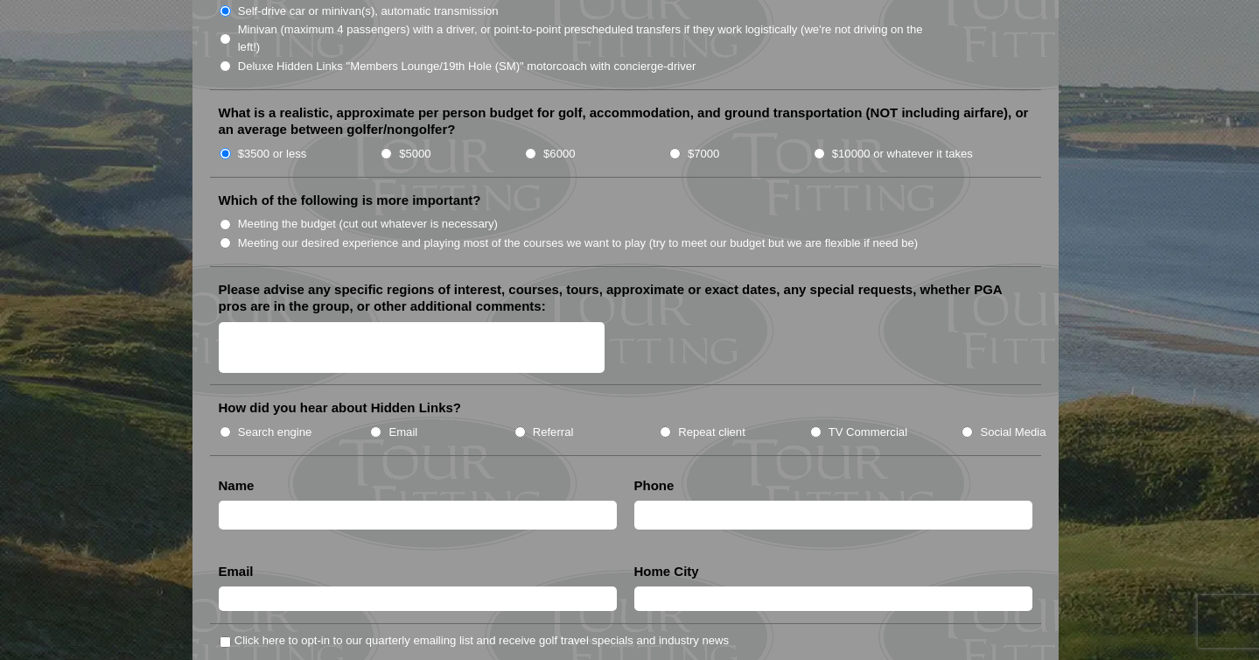
scroll to position [1981, 0]
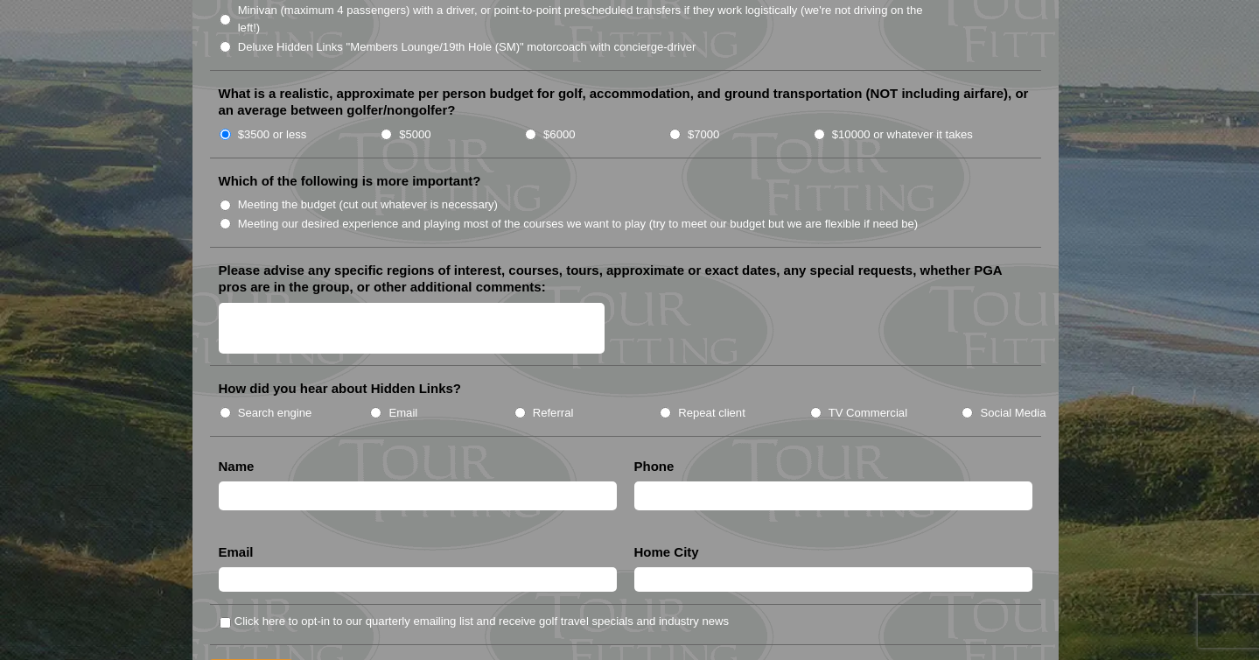
click at [275, 404] on label "Search engine" at bounding box center [275, 412] width 74 height 17
click at [231, 407] on input "Search engine" at bounding box center [225, 412] width 11 height 11
radio input "true"
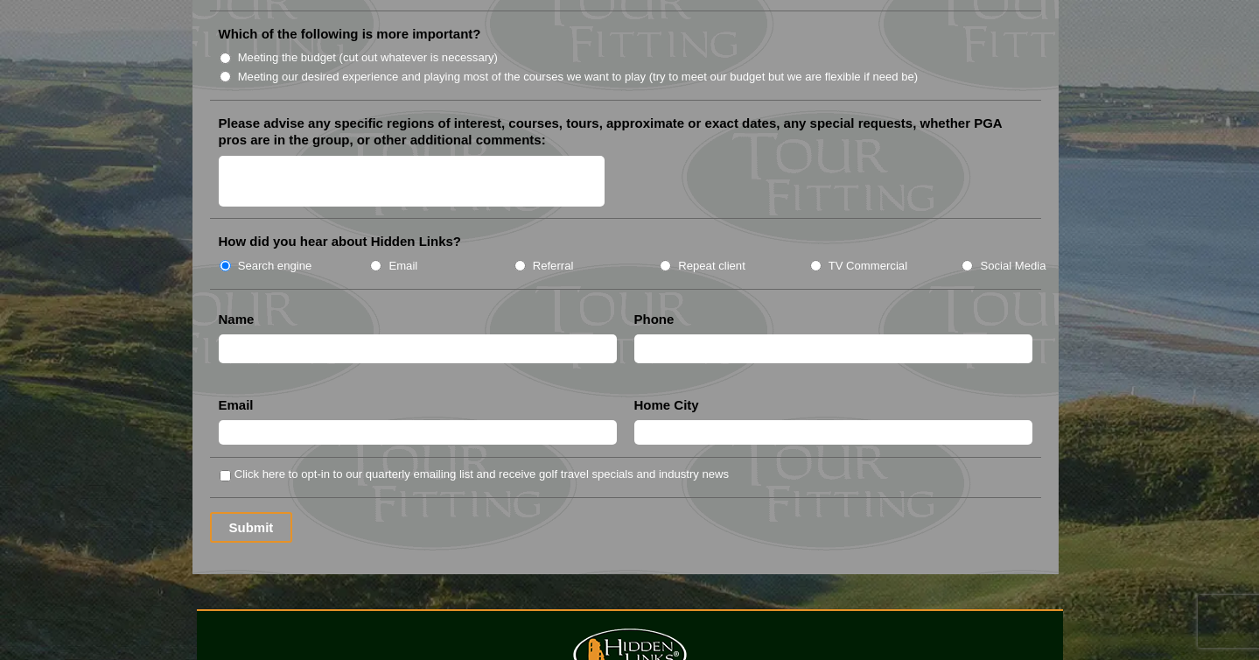
scroll to position [2124, 0]
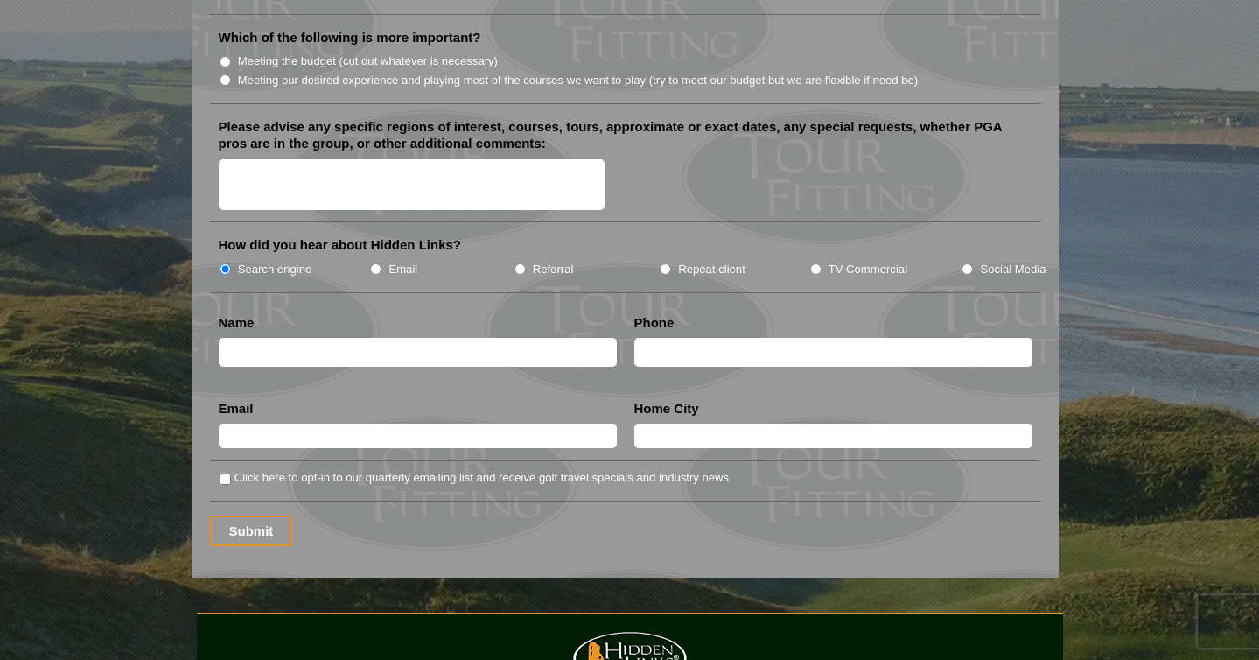
click at [476, 338] on input "text" at bounding box center [418, 352] width 398 height 29
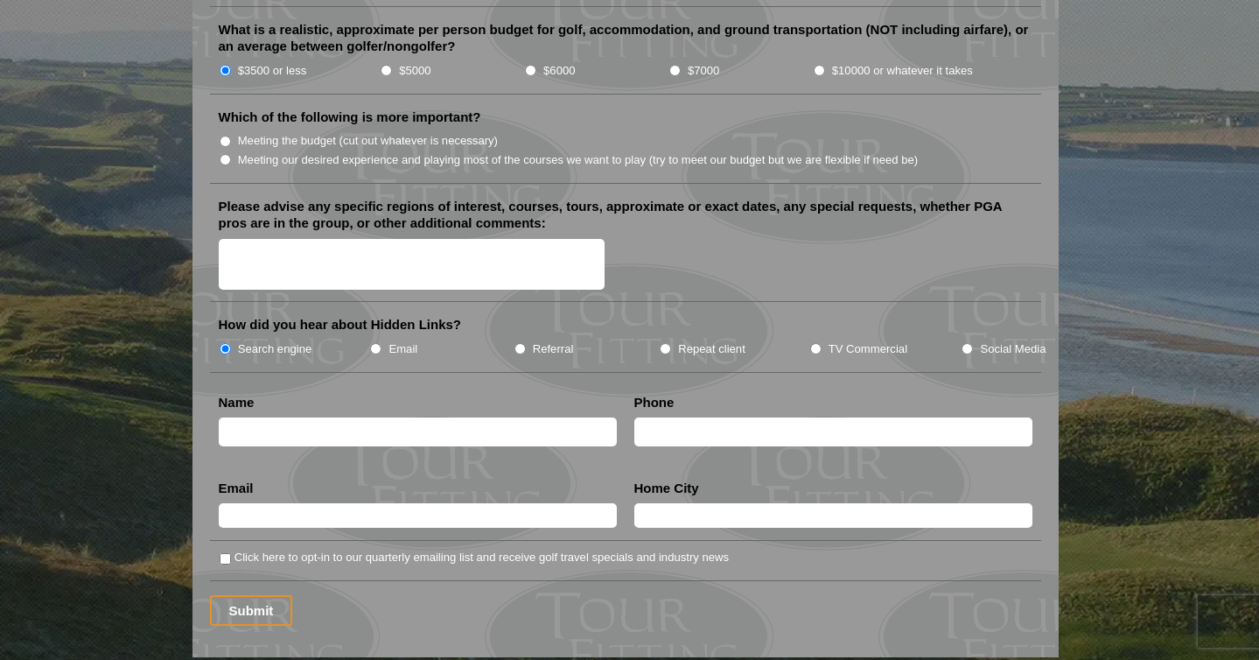
scroll to position [2055, 0]
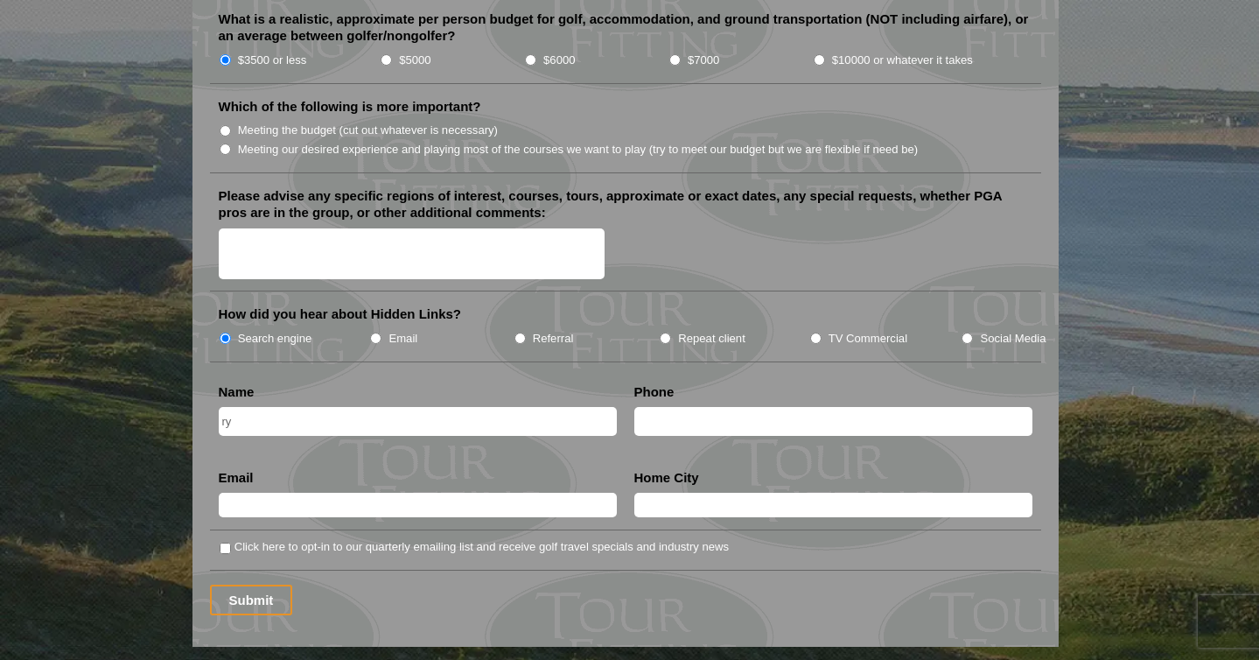
type input "r"
type input "[PERSON_NAME]"
type input "[PHONE_NUMBER]"
type input "[PERSON_NAME][EMAIL_ADDRESS][DOMAIN_NAME]"
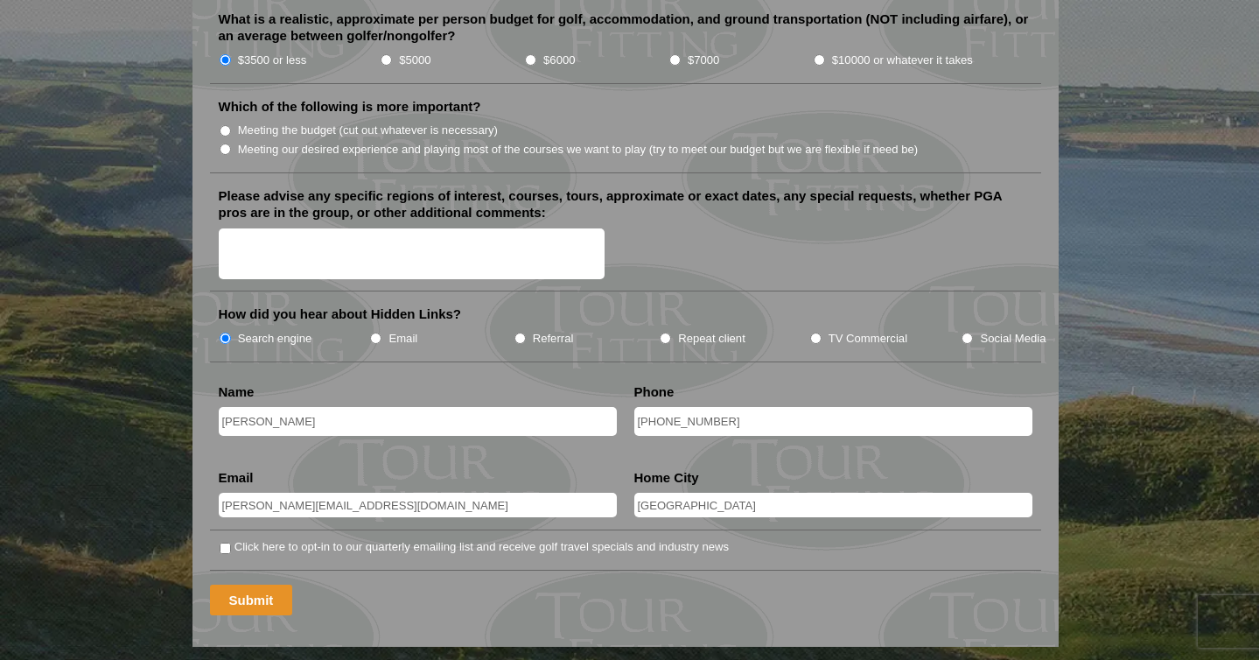
type input "[GEOGRAPHIC_DATA]"
click at [238, 584] on input "Submit" at bounding box center [251, 599] width 83 height 31
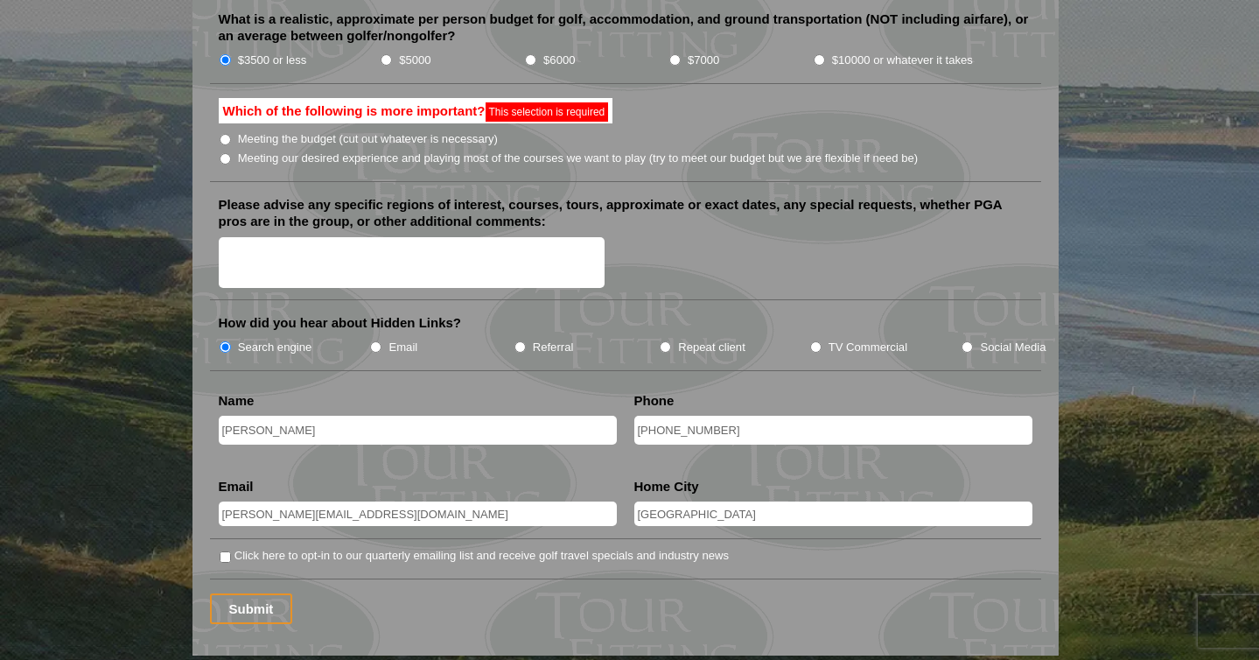
click at [374, 130] on label "Meeting the budget (cut out whatever is necessary)" at bounding box center [368, 138] width 260 height 17
click at [231, 134] on input "Meeting the budget (cut out whatever is necessary)" at bounding box center [225, 139] width 11 height 11
radio input "true"
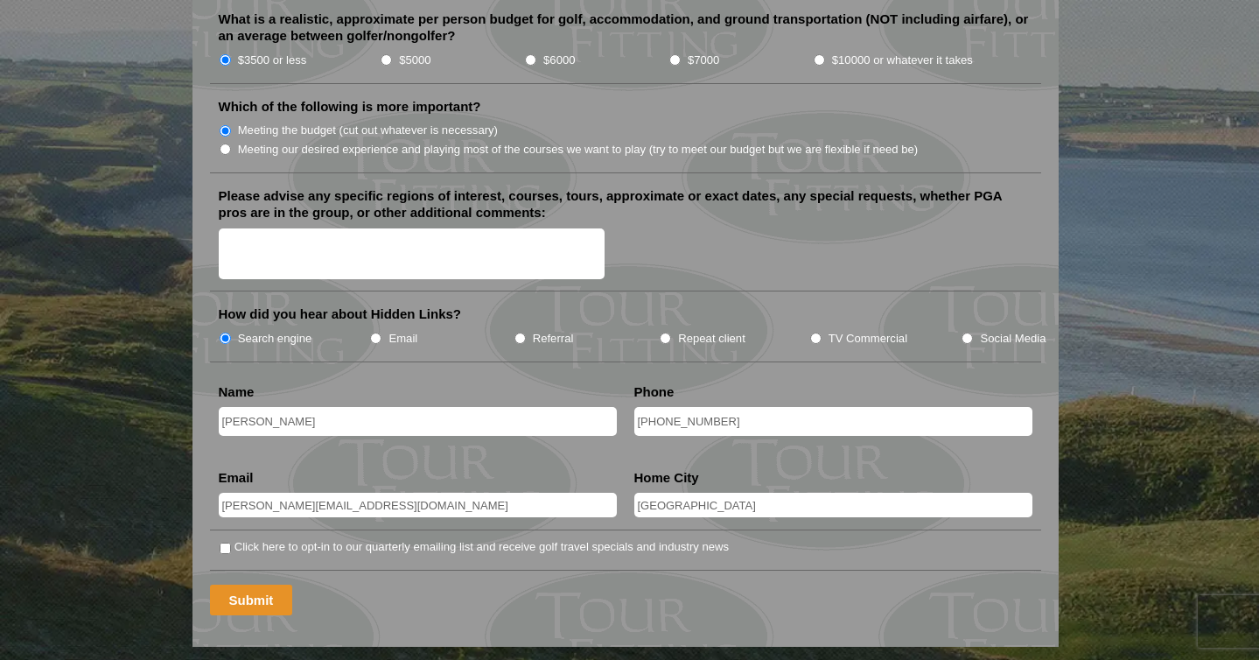
click at [240, 585] on input "Submit" at bounding box center [251, 599] width 83 height 31
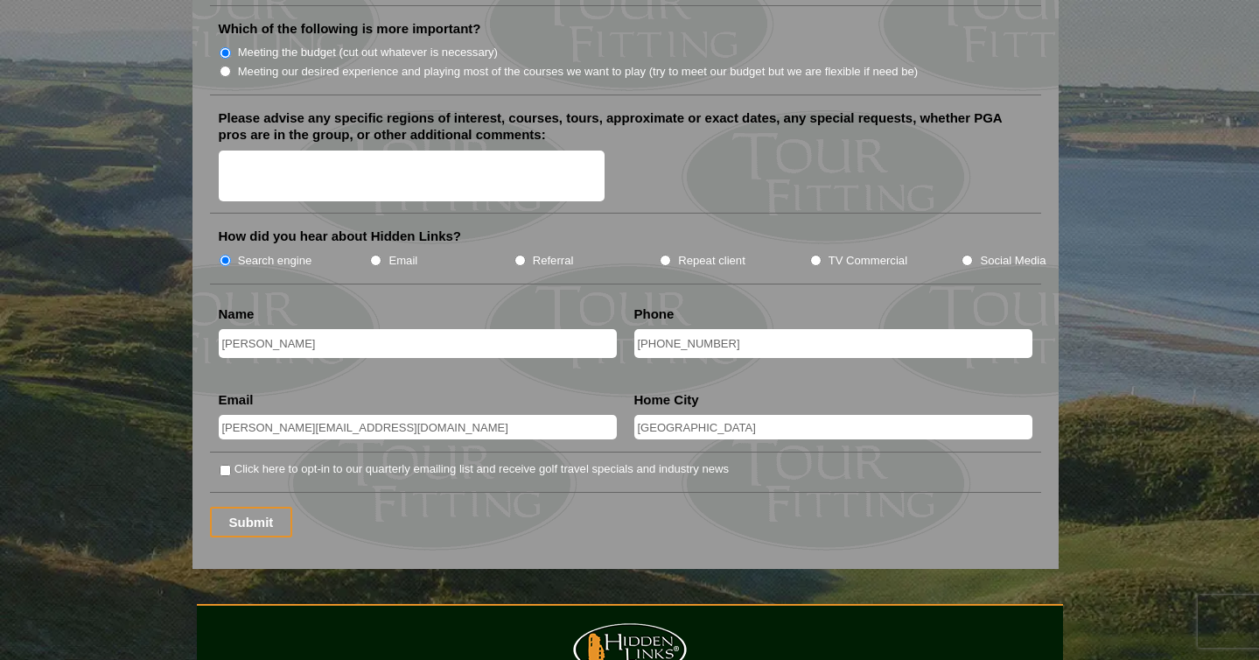
scroll to position [2166, 0]
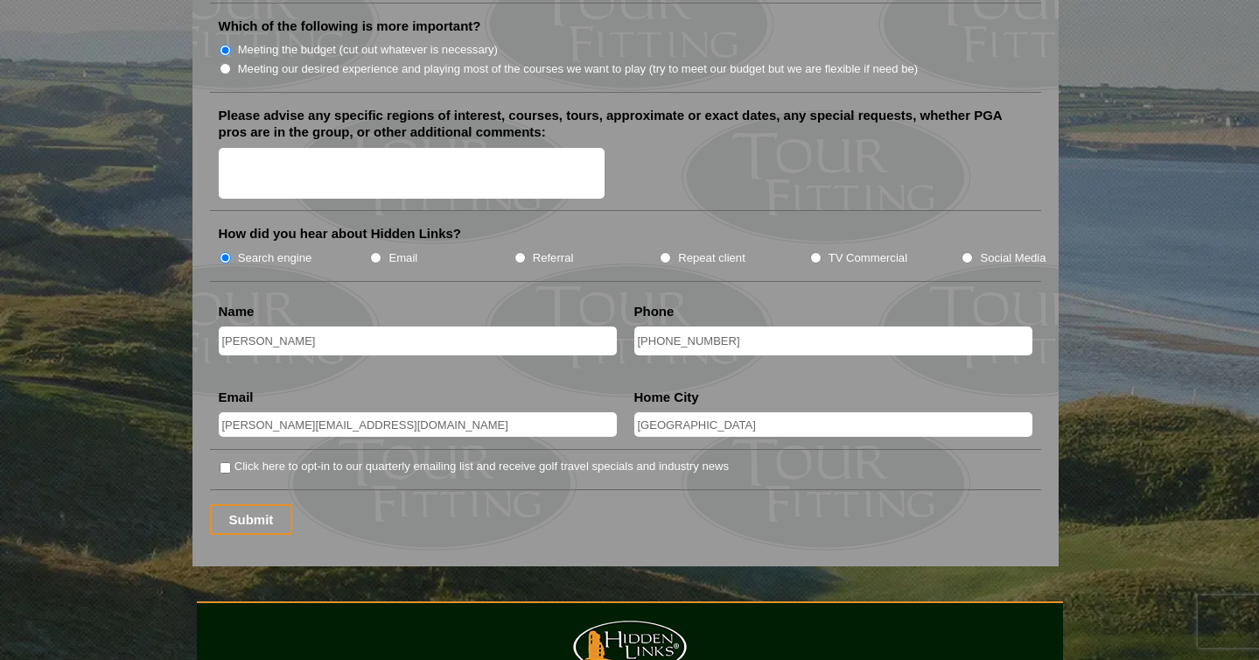
click at [461, 326] on input "[PERSON_NAME]" at bounding box center [418, 340] width 398 height 29
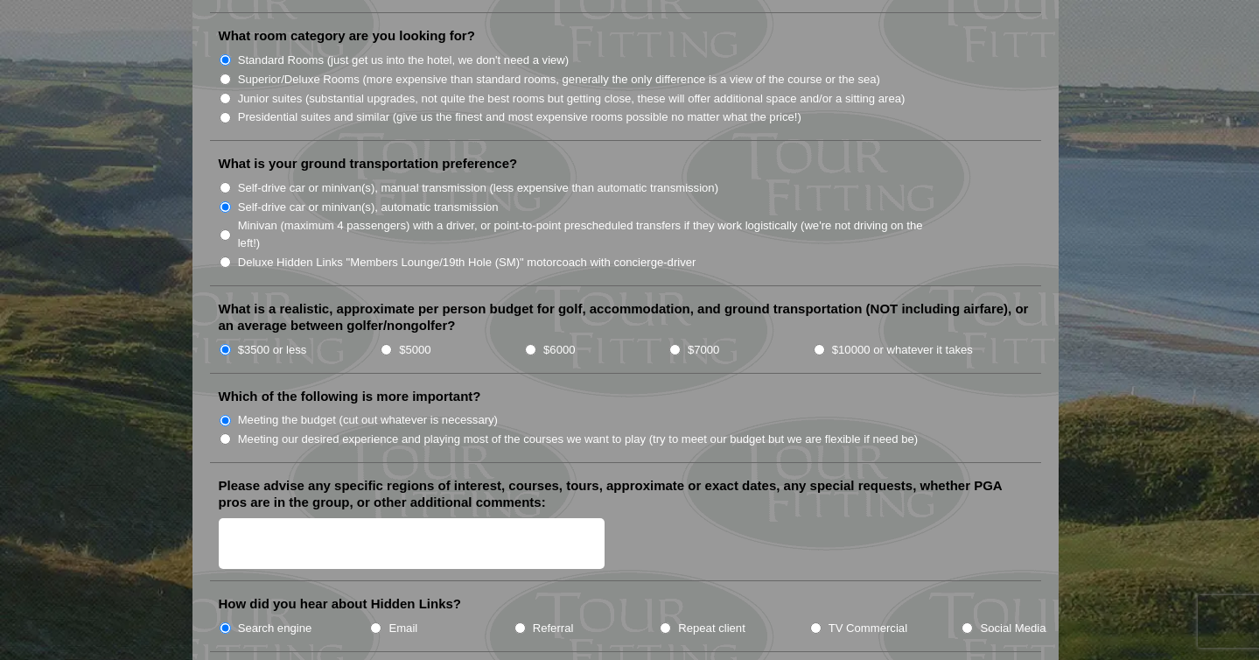
scroll to position [2459, 0]
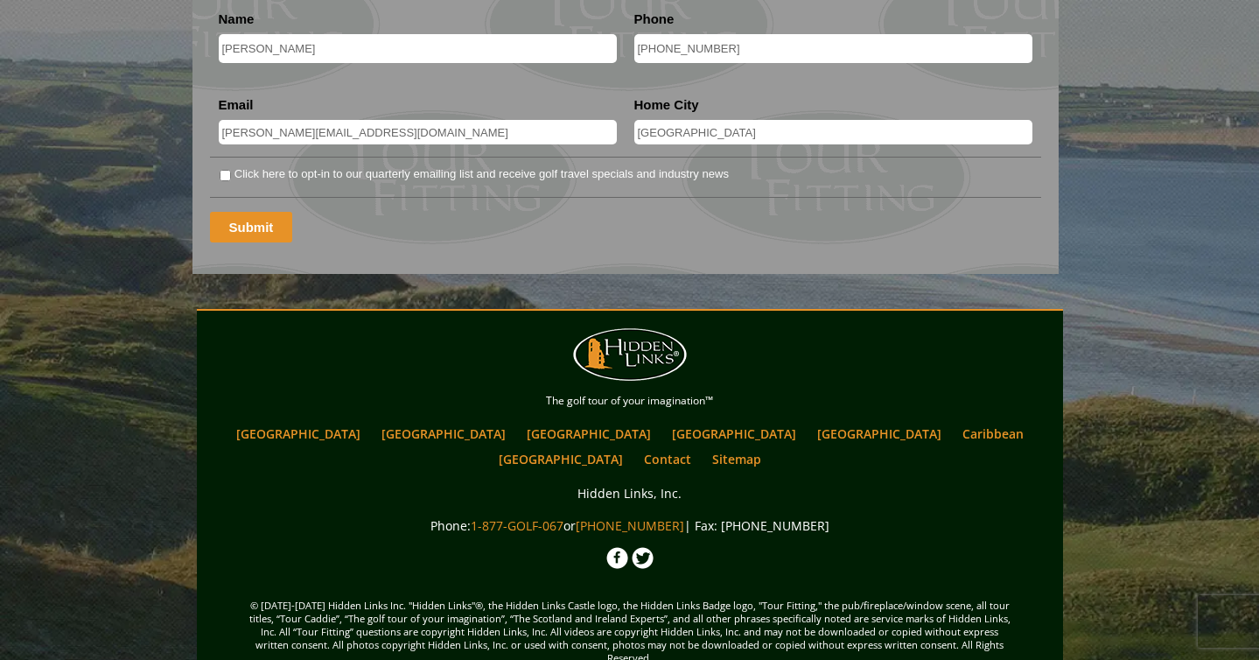
type input "[PERSON_NAME]"
click at [239, 212] on input "Submit" at bounding box center [251, 227] width 83 height 31
